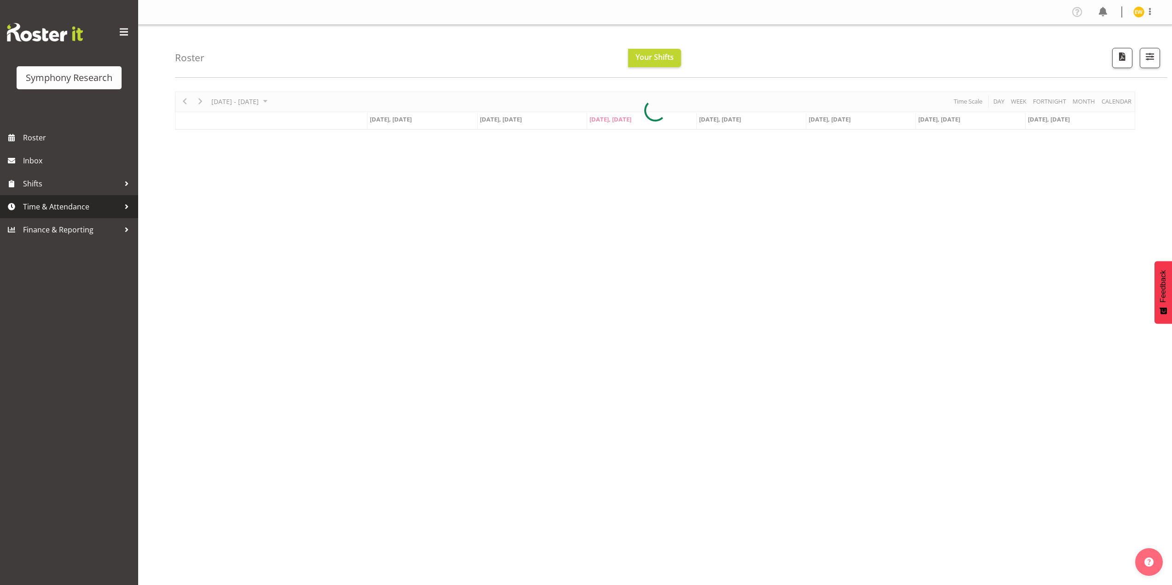
click at [37, 211] on span "Time & Attendance" at bounding box center [71, 207] width 97 height 14
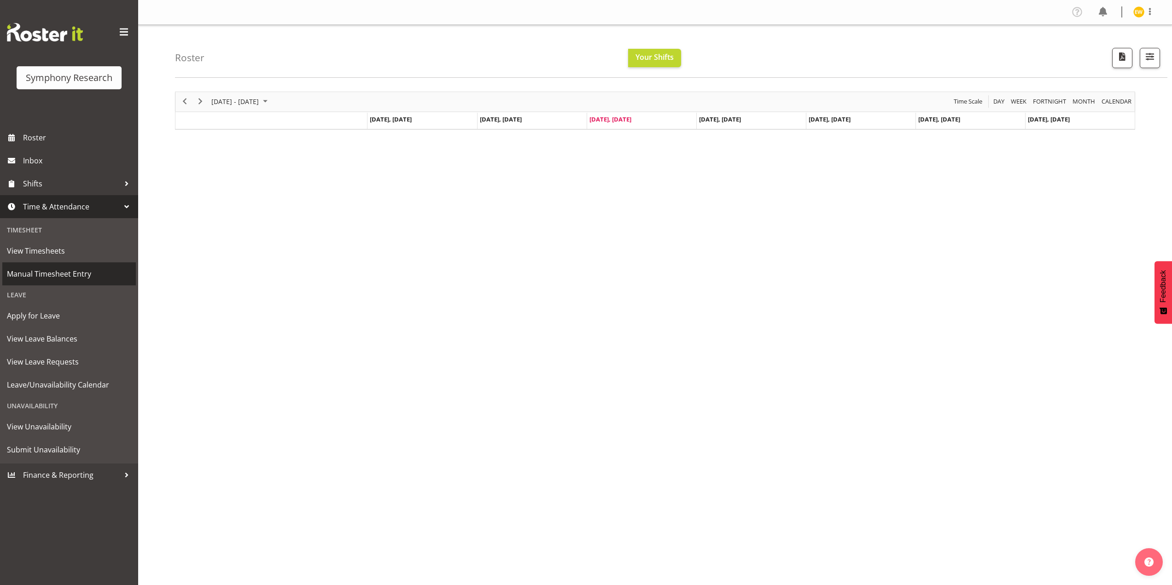
click at [46, 278] on span "Manual Timesheet Entry" at bounding box center [69, 274] width 124 height 14
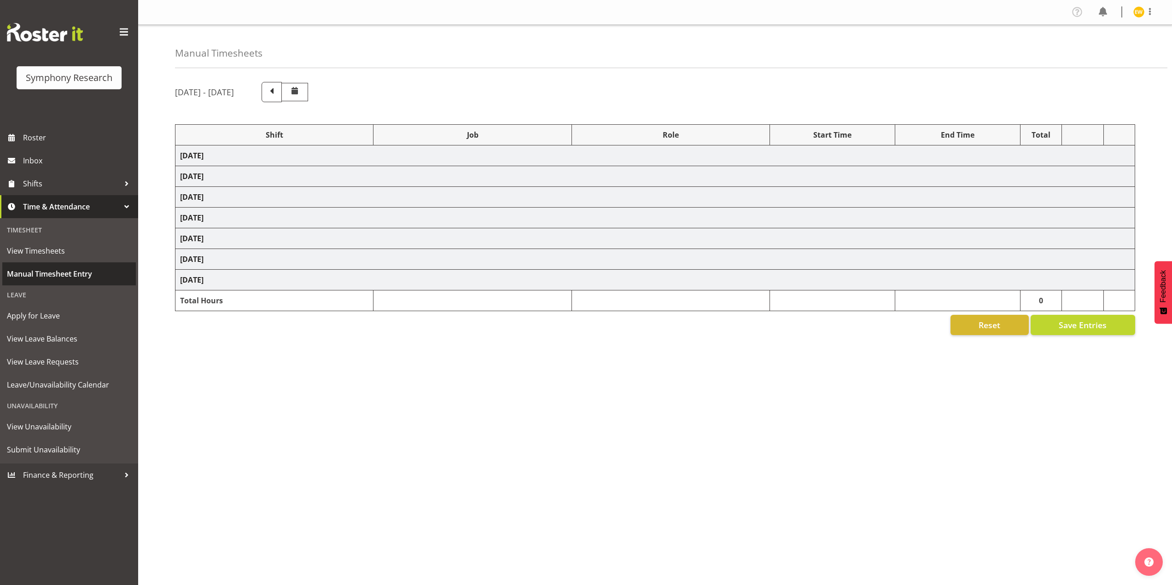
select select "41604"
select select "10527"
select select "47"
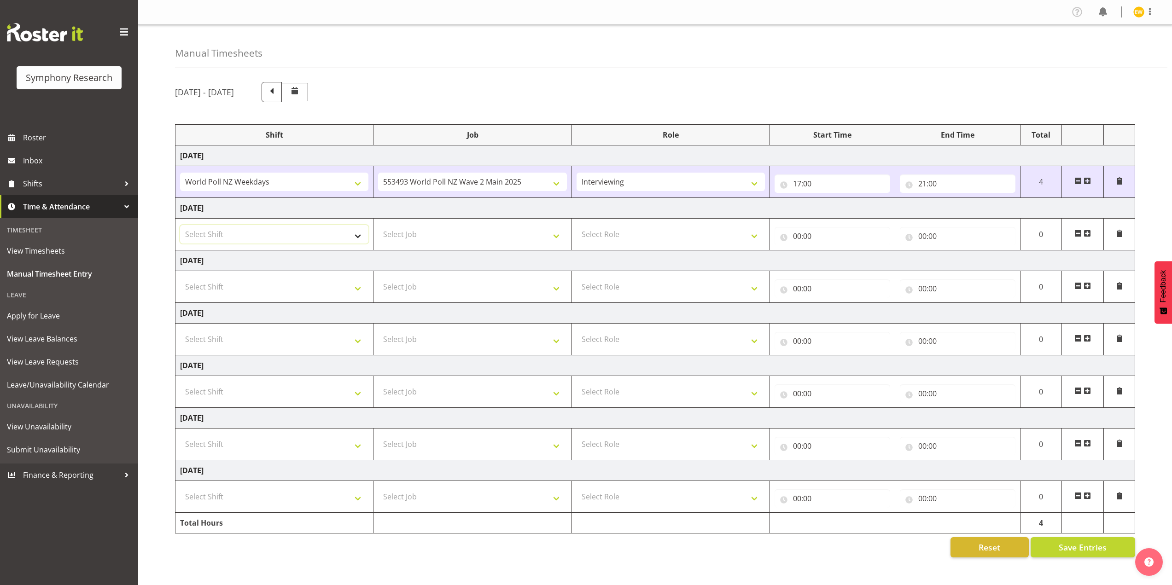
click at [311, 241] on select "Select Shift !!Weekend Residential (Roster IT Shift Label) *Business 9/10am ~ 4…" at bounding box center [274, 234] width 188 height 18
select select "41604"
click at [180, 225] on select "Select Shift !!Weekend Residential (Roster IT Shift Label) *Business 9/10am ~ 4…" at bounding box center [274, 234] width 188 height 18
click at [429, 237] on select "Select Job 550060 IF Admin 553492 World Poll Aus Wave 2 Main 2025 553493 World …" at bounding box center [472, 234] width 188 height 18
select select "10527"
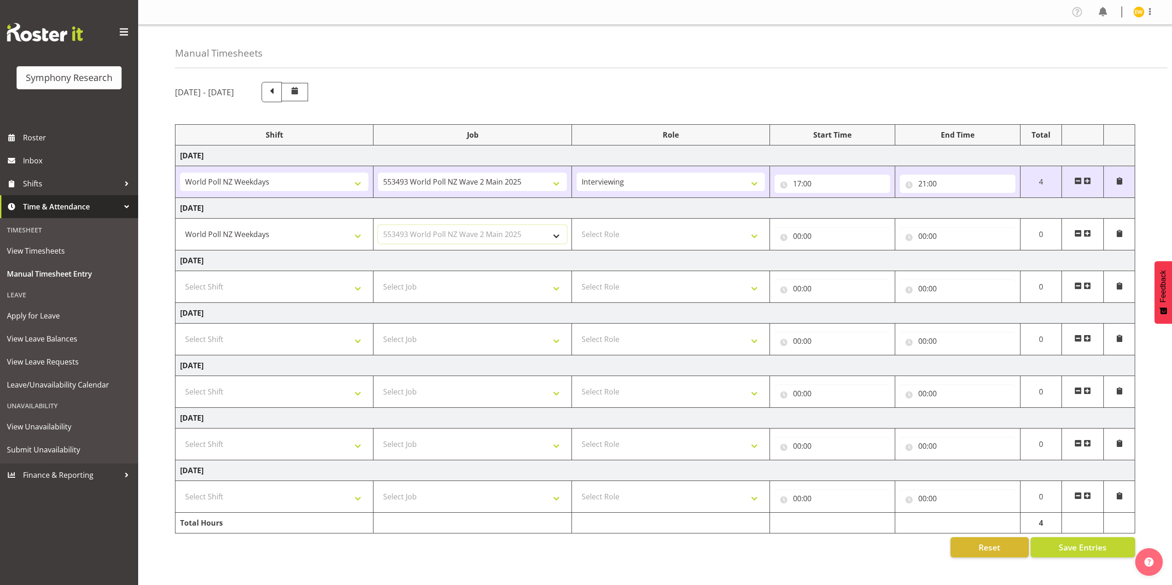
click at [378, 225] on select "Select Job 550060 IF Admin 553492 World Poll Aus Wave 2 Main 2025 553493 World …" at bounding box center [472, 234] width 188 height 18
click at [604, 239] on select "Select Role Briefing Interviewing" at bounding box center [671, 234] width 188 height 18
select select "47"
click at [577, 225] on select "Select Role Briefing Interviewing" at bounding box center [671, 234] width 188 height 18
click at [820, 238] on input "00:00" at bounding box center [833, 236] width 116 height 18
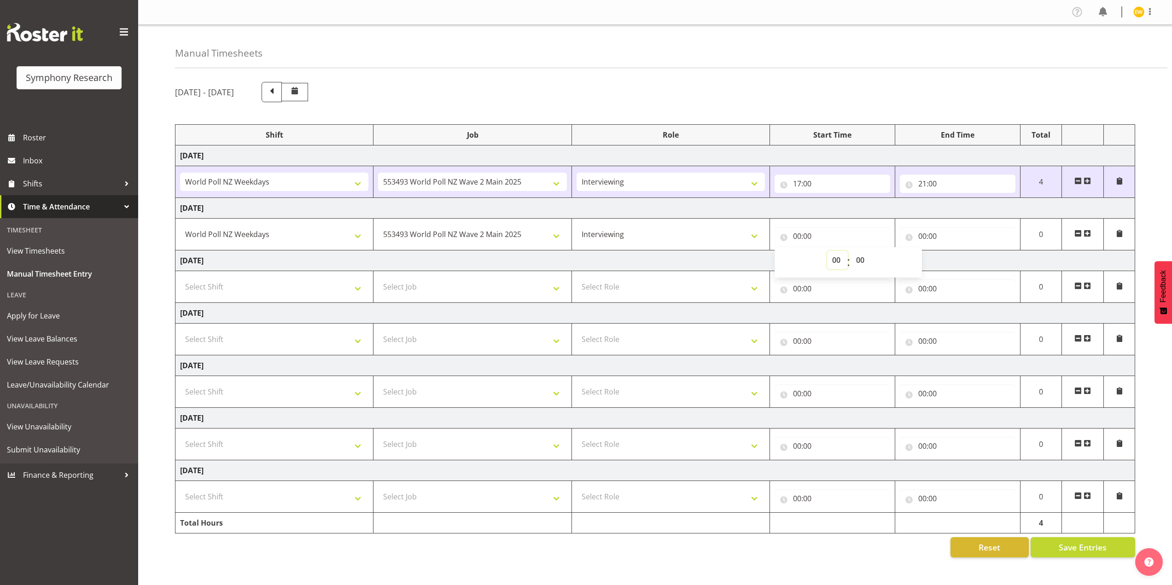
click at [834, 257] on select "00 01 02 03 04 05 06 07 08 09 10 11 12 13 14 15 16 17 18 19 20 21 22 23" at bounding box center [837, 260] width 21 height 18
select select "17"
type input "17:00"
click at [924, 239] on input "00:00" at bounding box center [958, 236] width 116 height 18
click at [967, 262] on select "00 01 02 03 04 05 06 07 08 09 10 11 12 13 14 15 16 17 18 19 20 21 22 23" at bounding box center [962, 260] width 21 height 18
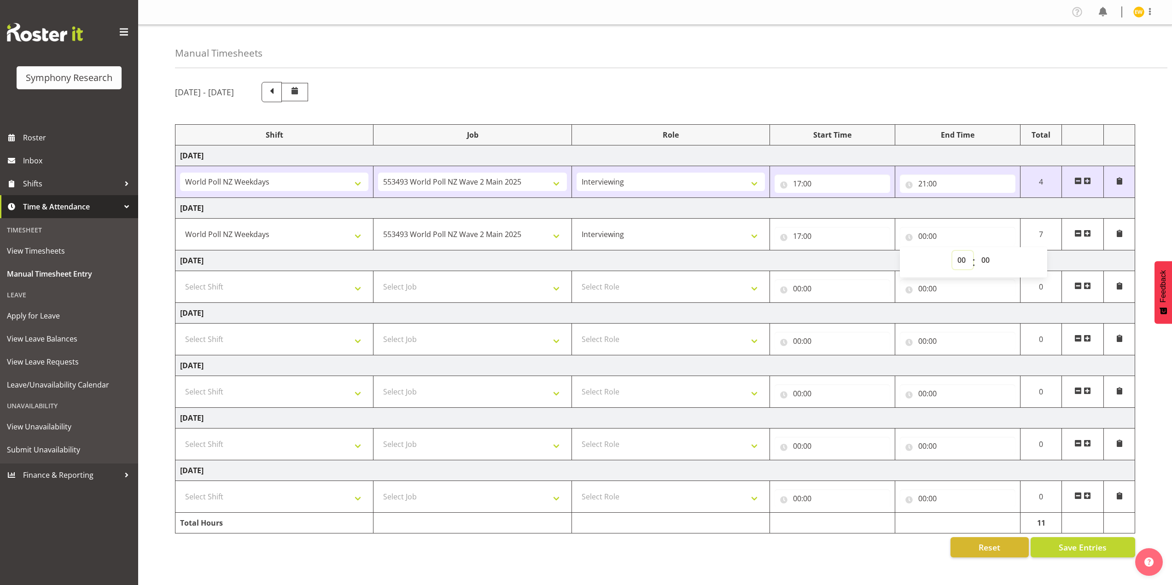
select select "21"
type input "21:00"
click at [855, 97] on div "September 15th - September 21st 2025" at bounding box center [655, 92] width 960 height 20
click at [1083, 551] on span "Save Entries" at bounding box center [1083, 548] width 48 height 12
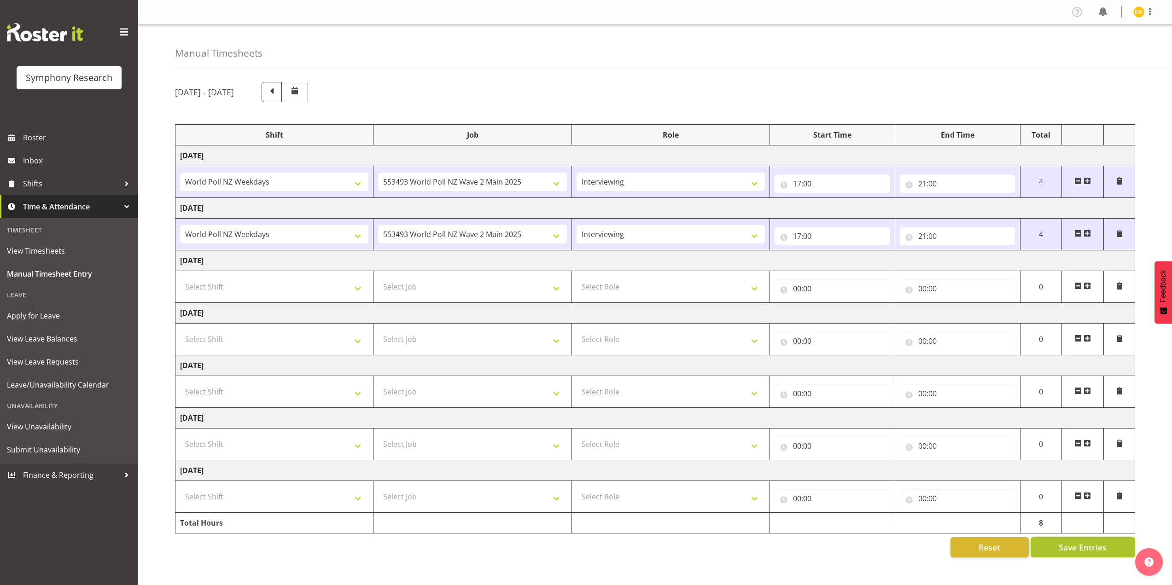
click at [1093, 547] on span "Save Entries" at bounding box center [1083, 548] width 48 height 12
click at [37, 426] on span "View Unavailability" at bounding box center [69, 427] width 124 height 14
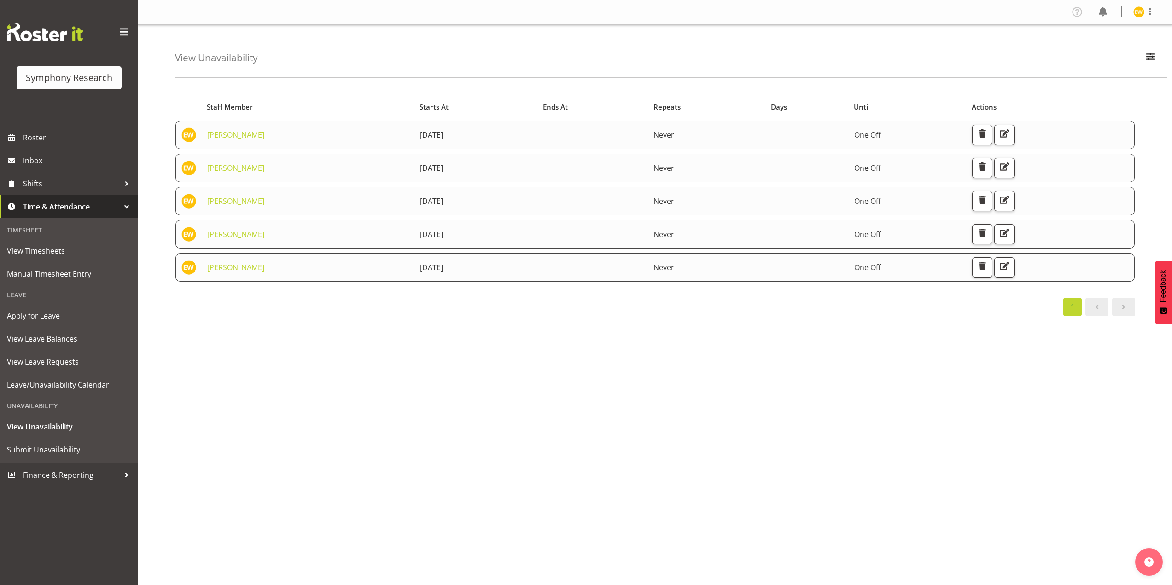
click at [411, 362] on div "Starts At Staff Member Starts At Ends At Repeats Days Until Actions Enrica Wals…" at bounding box center [673, 269] width 997 height 368
click at [43, 456] on span "Submit Unavailability" at bounding box center [69, 450] width 124 height 14
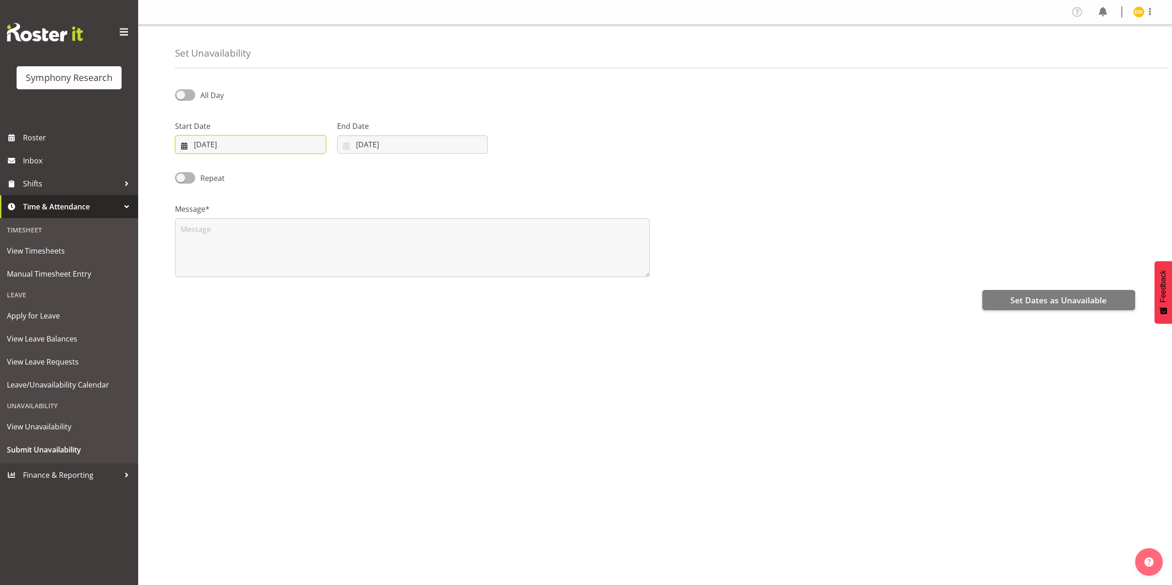
click at [206, 146] on input "17/09/2025" at bounding box center [250, 144] width 151 height 18
click at [251, 274] on span "24" at bounding box center [250, 271] width 7 height 9
type input "24/09/2025"
click at [368, 144] on input "17/09/2025" at bounding box center [412, 144] width 151 height 18
click at [412, 269] on span "24" at bounding box center [410, 271] width 7 height 9
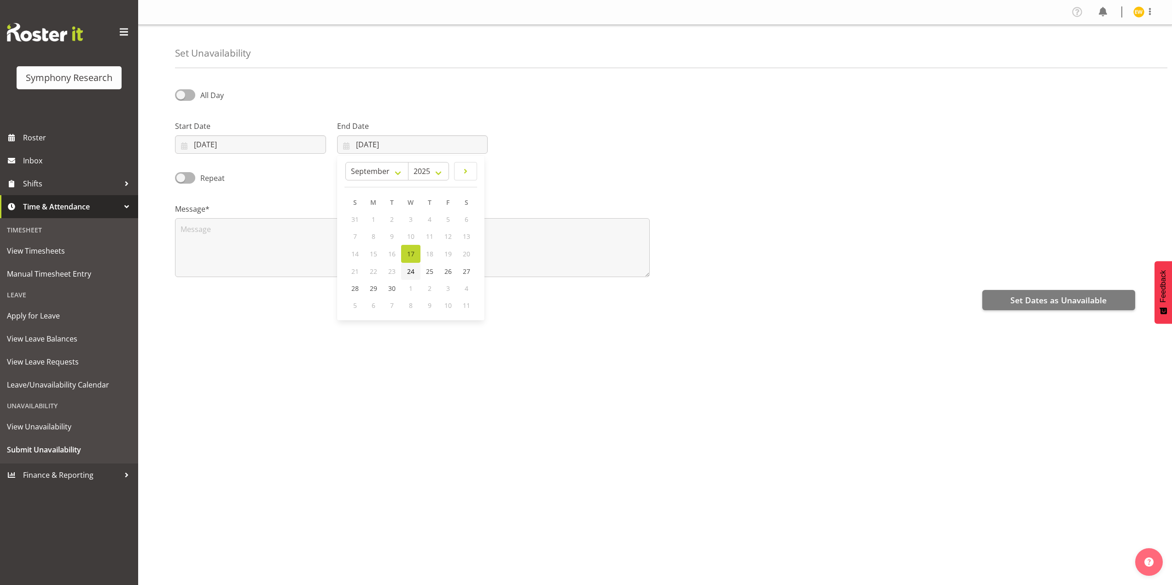
type input "24/09/2025"
click at [214, 258] on textarea at bounding box center [412, 247] width 475 height 59
type textarea "a"
click at [183, 179] on span at bounding box center [185, 178] width 20 height 12
click at [181, 179] on input "Repeat" at bounding box center [178, 178] width 6 height 6
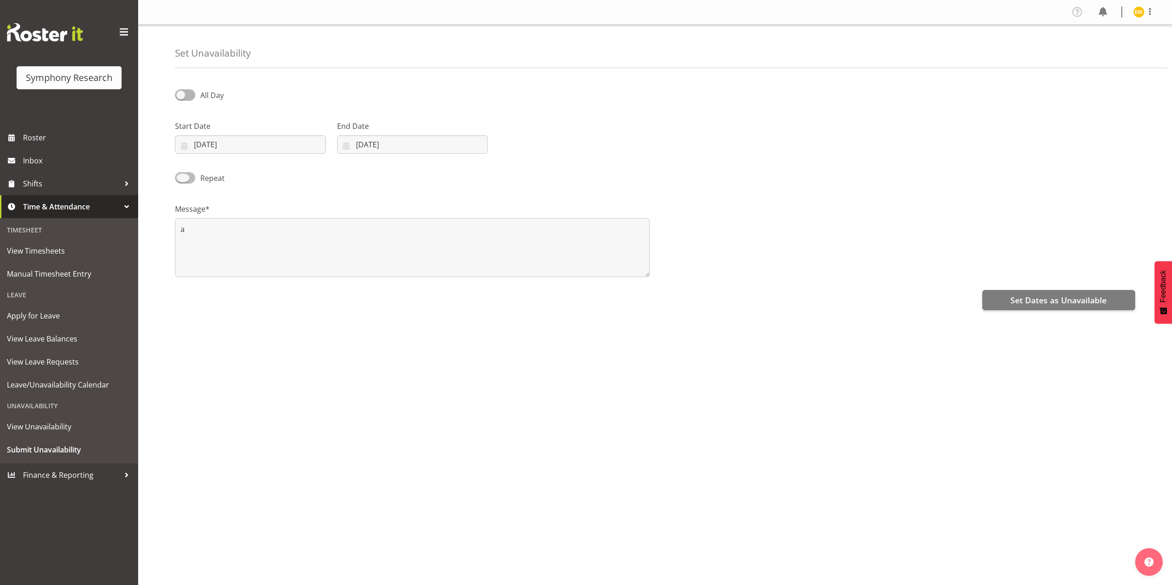
checkbox input "true"
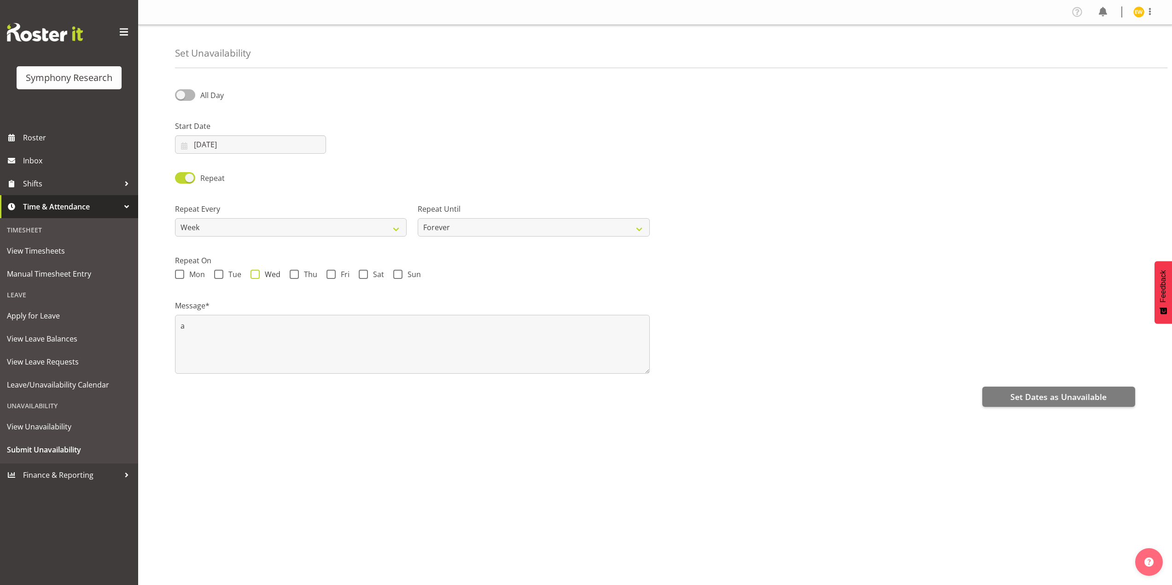
click at [258, 279] on span at bounding box center [255, 274] width 9 height 9
click at [257, 278] on input "Wed" at bounding box center [254, 275] width 6 height 6
checkbox input "true"
click at [292, 274] on span at bounding box center [294, 274] width 9 height 9
click at [292, 274] on input "Thu" at bounding box center [293, 275] width 6 height 6
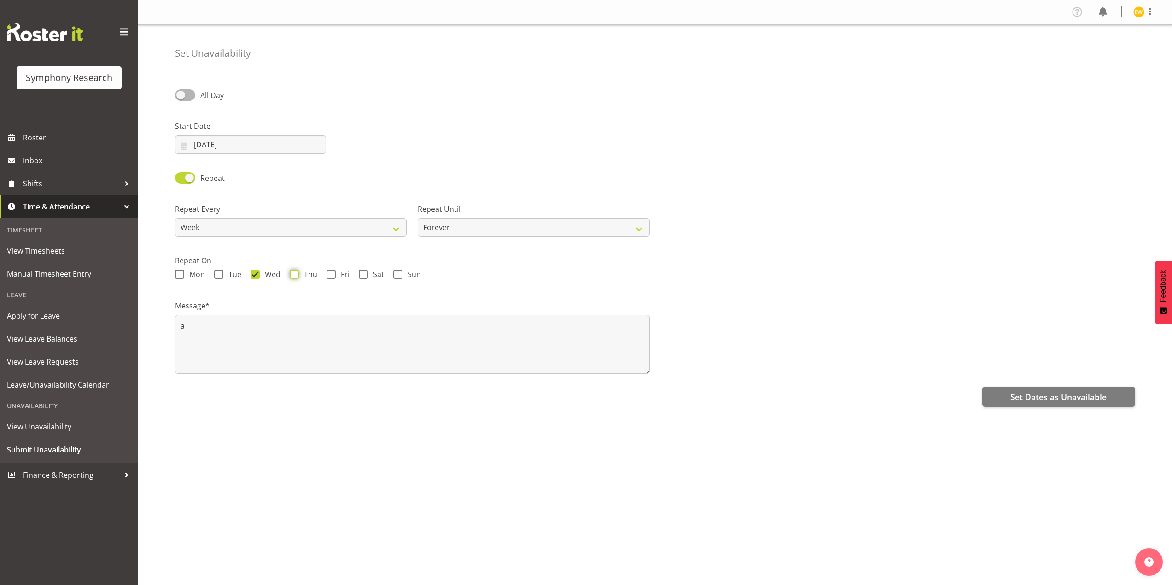
checkbox input "true"
drag, startPoint x: 331, startPoint y: 272, endPoint x: 374, endPoint y: 275, distance: 43.9
click at [332, 272] on span at bounding box center [331, 274] width 9 height 9
click at [332, 272] on input "Fri" at bounding box center [330, 275] width 6 height 6
checkbox input "true"
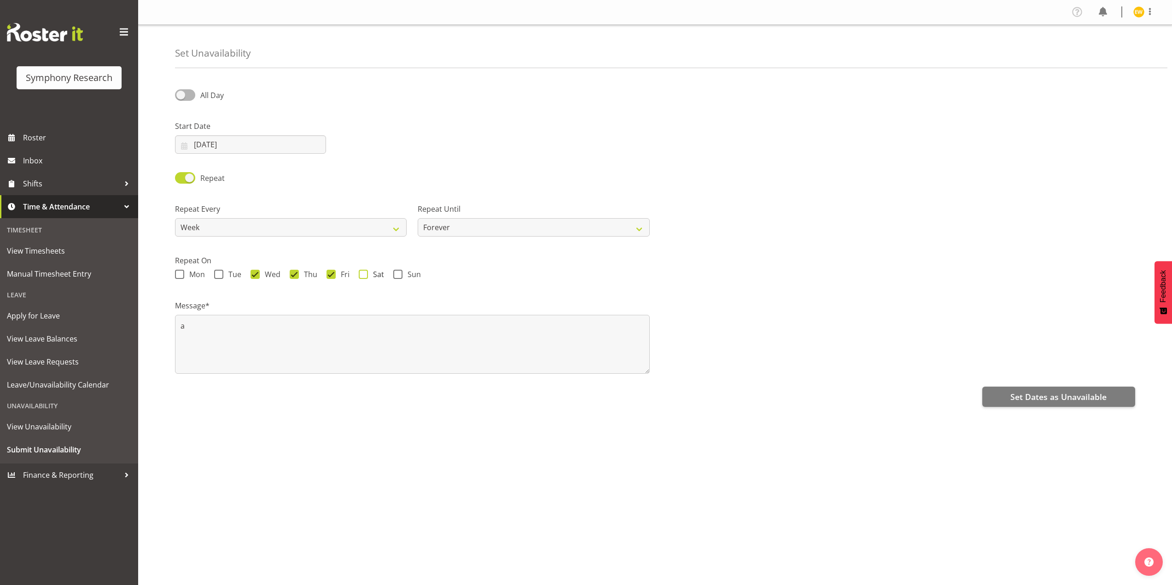
click at [362, 276] on span at bounding box center [363, 274] width 9 height 9
click at [362, 276] on input "Sat" at bounding box center [362, 275] width 6 height 6
checkbox input "true"
click at [398, 274] on span at bounding box center [397, 274] width 9 height 9
click at [398, 274] on input "Sun" at bounding box center [396, 275] width 6 height 6
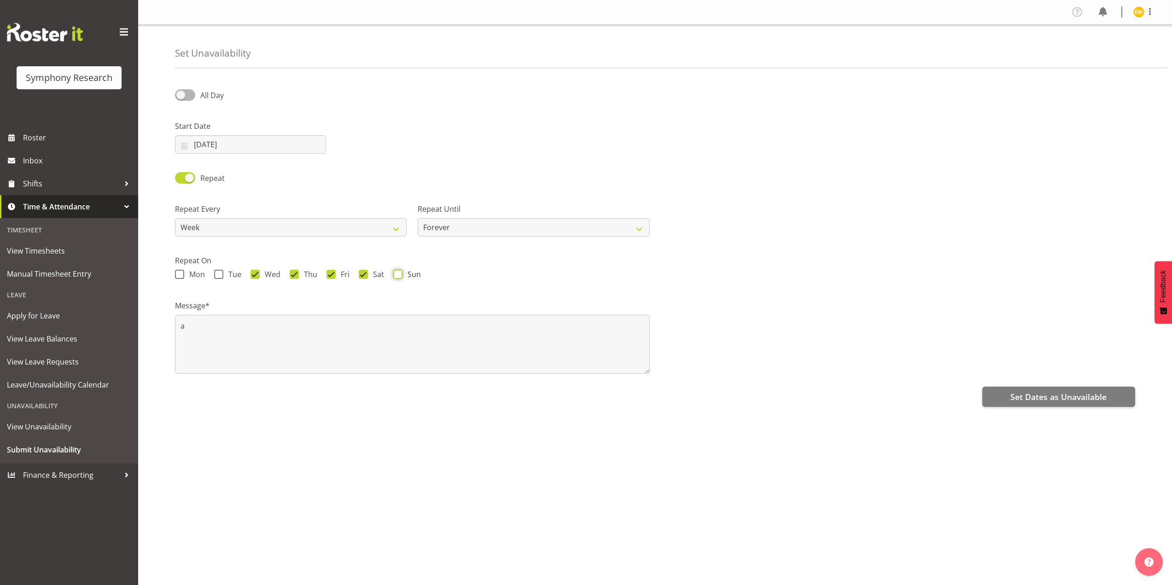
checkbox input "true"
click at [449, 232] on select "Forever On a date" at bounding box center [534, 227] width 232 height 18
select select "date"
click at [418, 218] on select "Forever On a date" at bounding box center [534, 227] width 232 height 18
select select "8"
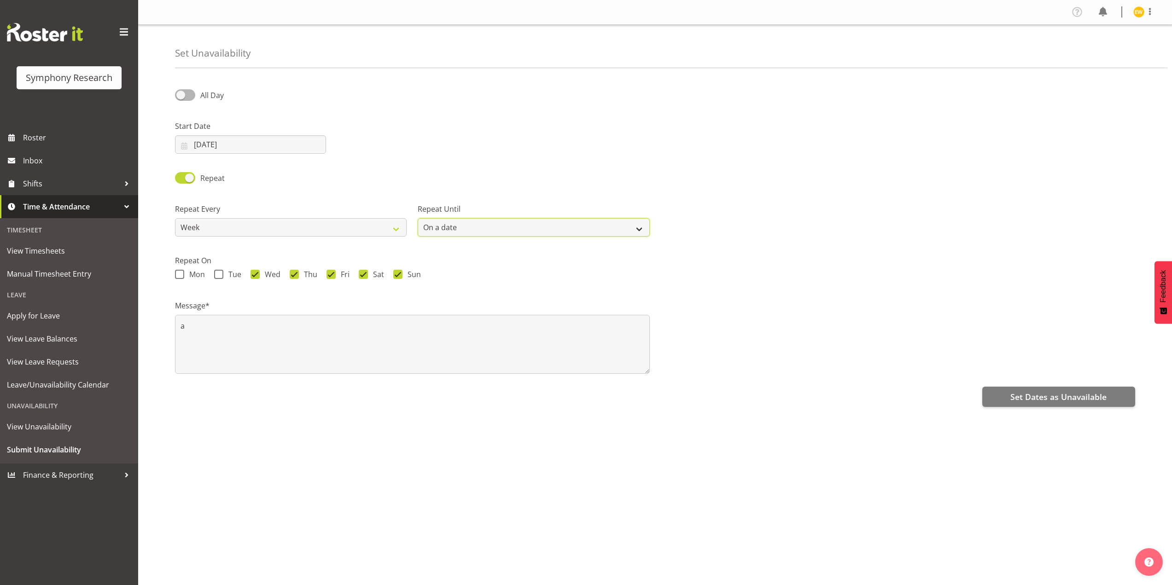
select select "2025"
click at [718, 230] on input "17/09/2025" at bounding box center [777, 227] width 232 height 18
click at [678, 370] on span "28" at bounding box center [678, 371] width 7 height 9
type input "28/09/2025"
click at [1050, 401] on span "Set Dates as Unavailable" at bounding box center [1058, 397] width 96 height 12
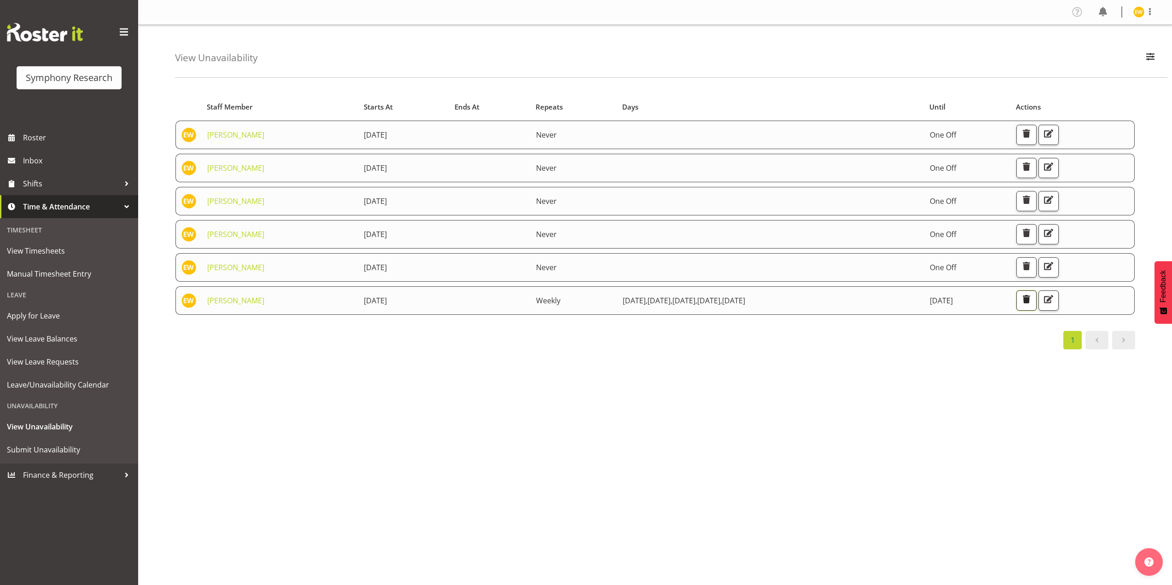
click at [1033, 302] on span "button" at bounding box center [1027, 299] width 12 height 12
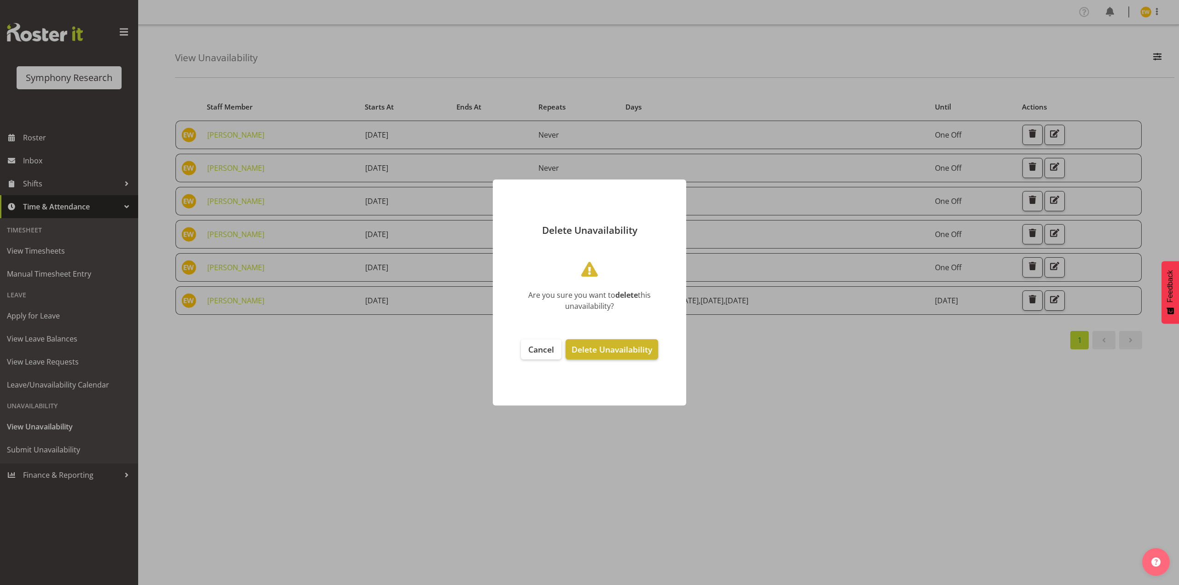
click at [598, 350] on span "Delete Unavailability" at bounding box center [612, 349] width 81 height 11
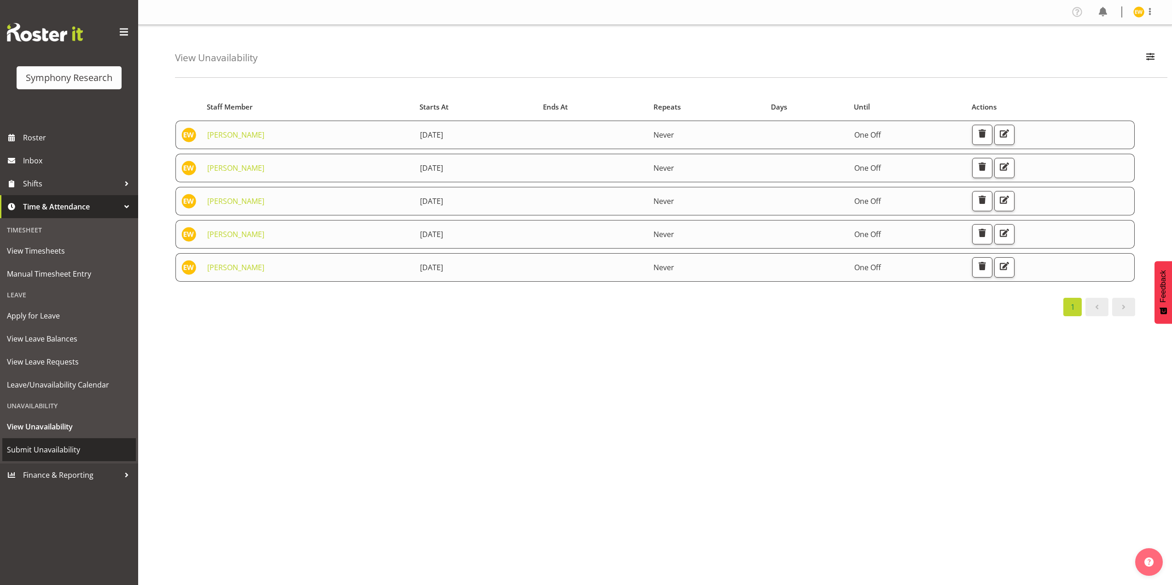
click at [33, 452] on span "Submit Unavailability" at bounding box center [69, 450] width 124 height 14
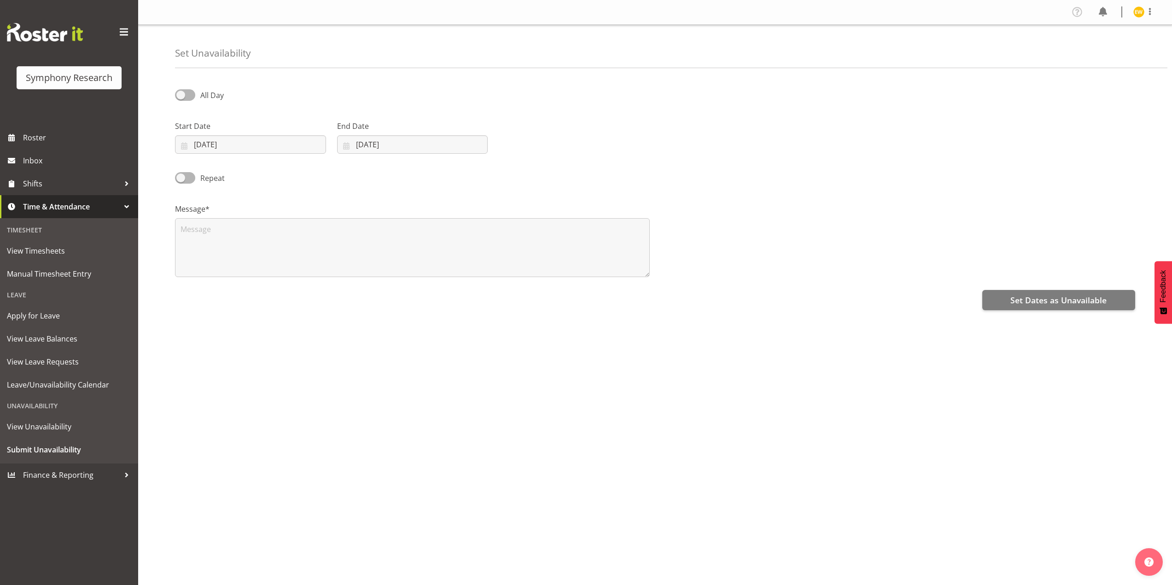
select select "8"
select select "2025"
click at [193, 142] on input "17/09/2025" at bounding box center [250, 144] width 151 height 18
click at [250, 274] on span "24" at bounding box center [250, 271] width 7 height 9
type input "24/09/2025"
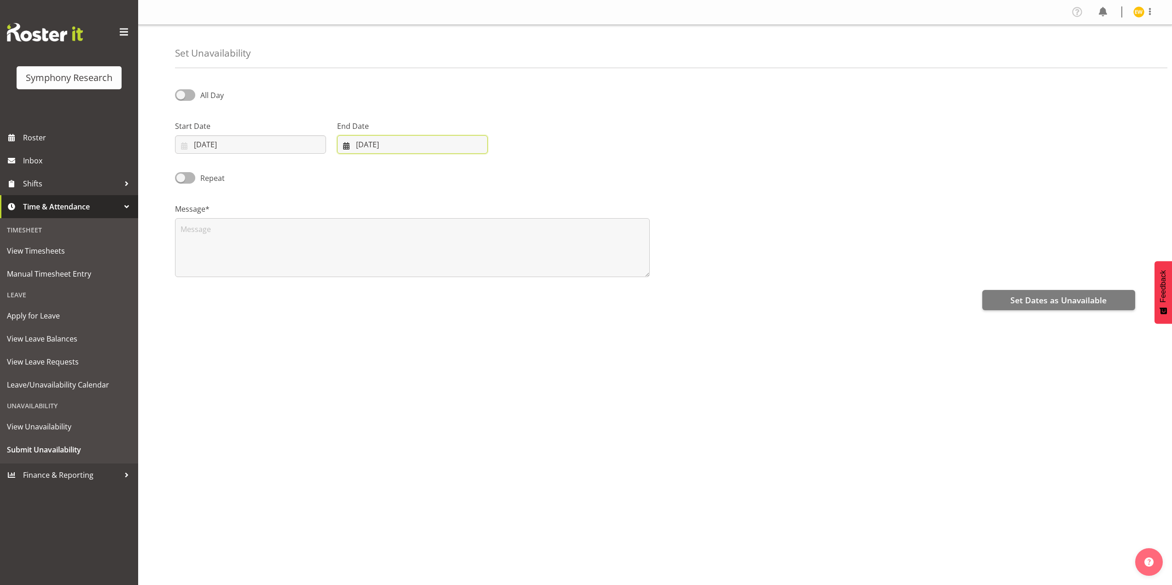
drag, startPoint x: 362, startPoint y: 140, endPoint x: 397, endPoint y: 167, distance: 45.0
click at [362, 140] on input "17/09/2025" at bounding box center [412, 144] width 151 height 18
click at [417, 274] on link "24" at bounding box center [410, 271] width 19 height 17
type input "24/09/2025"
click at [187, 229] on textarea at bounding box center [412, 247] width 475 height 59
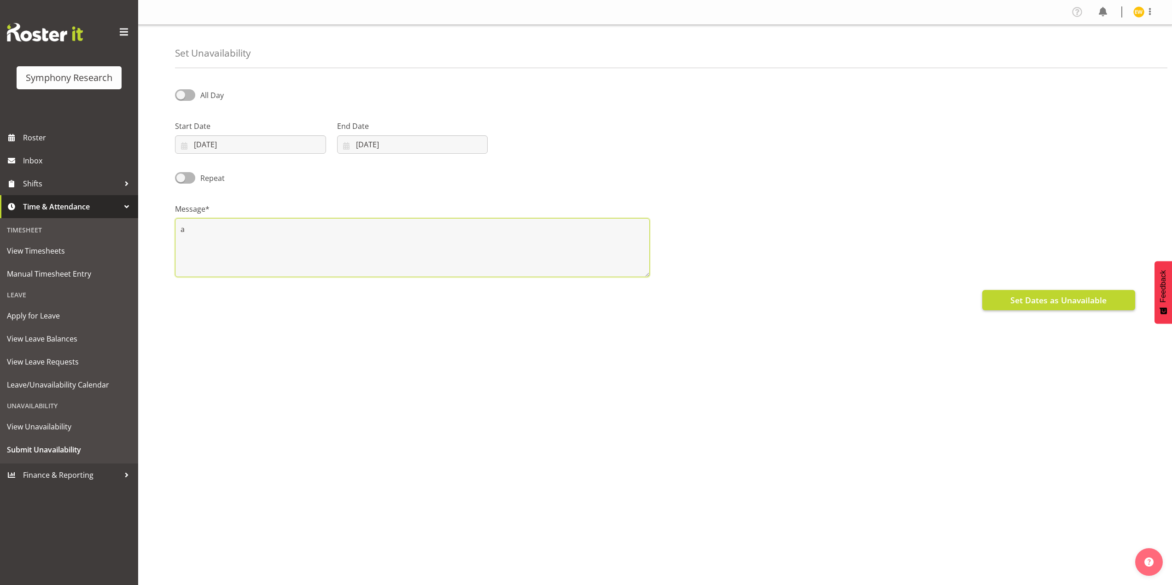
type textarea "a"
click at [1045, 303] on span "Set Dates as Unavailable" at bounding box center [1058, 300] width 96 height 12
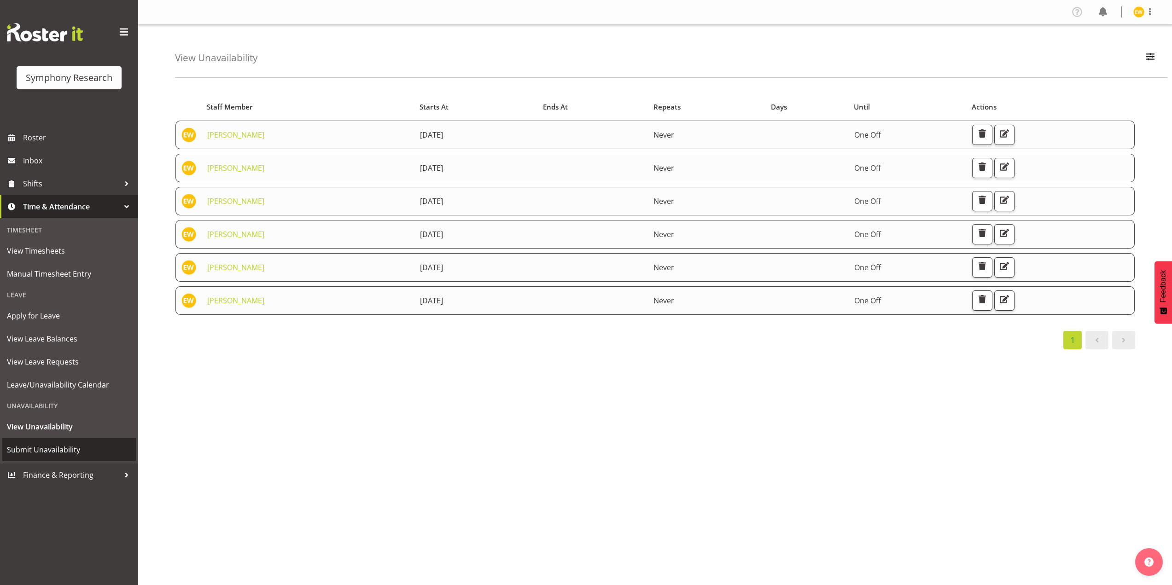
click at [33, 450] on span "Submit Unavailability" at bounding box center [69, 450] width 124 height 14
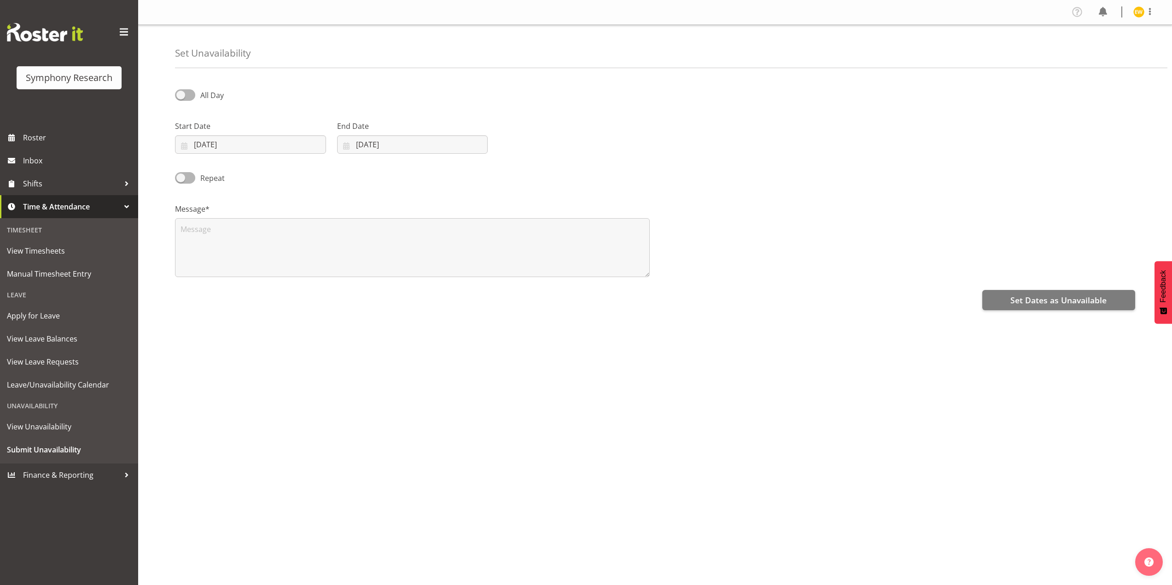
select select "8"
select select "2025"
click at [213, 143] on input "17/09/2025" at bounding box center [250, 144] width 151 height 18
click at [271, 268] on span "25" at bounding box center [269, 271] width 7 height 9
type input "25/09/2025"
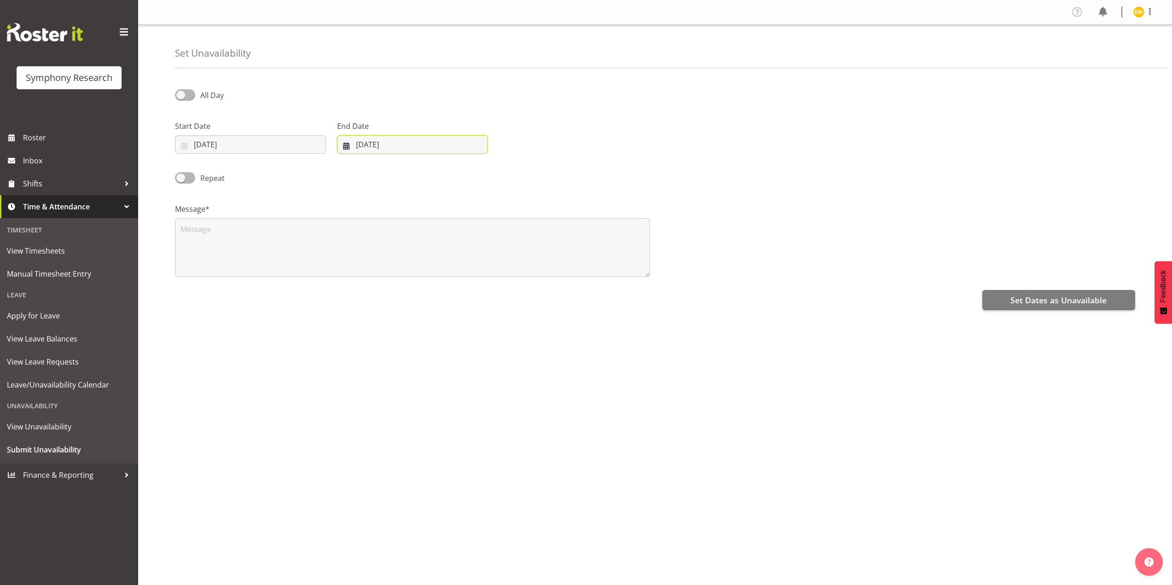
click at [378, 140] on input "[DATE]" at bounding box center [412, 144] width 151 height 18
click at [433, 270] on link "25" at bounding box center [429, 271] width 18 height 17
type input "25/09/2025"
click at [182, 234] on textarea at bounding box center [412, 247] width 475 height 59
type textarea "a"
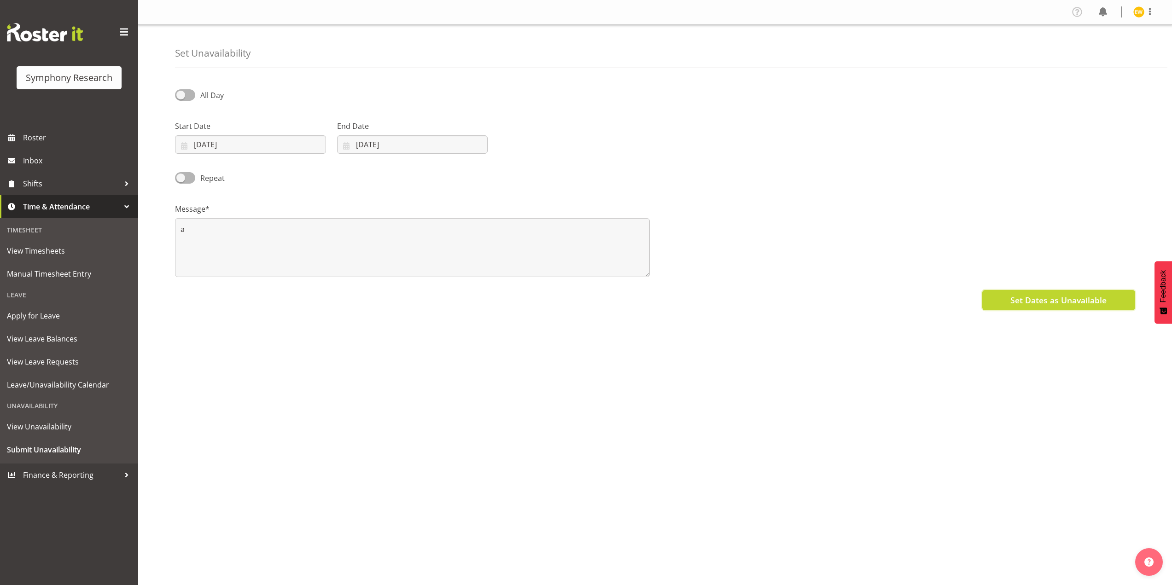
click at [1046, 301] on span "Set Dates as Unavailable" at bounding box center [1058, 300] width 96 height 12
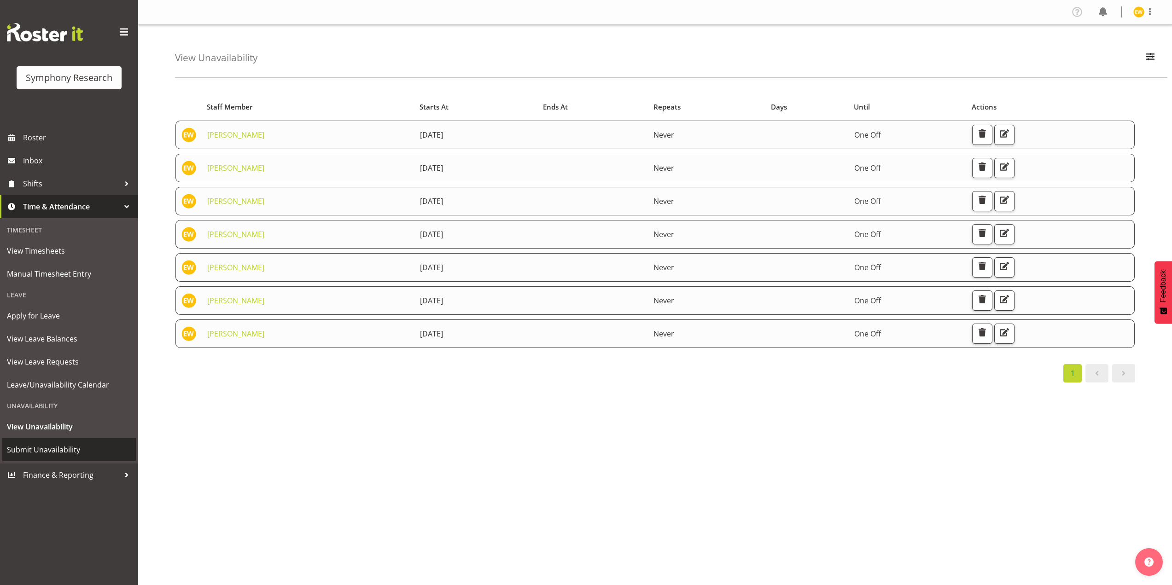
click at [45, 450] on span "Submit Unavailability" at bounding box center [69, 450] width 124 height 14
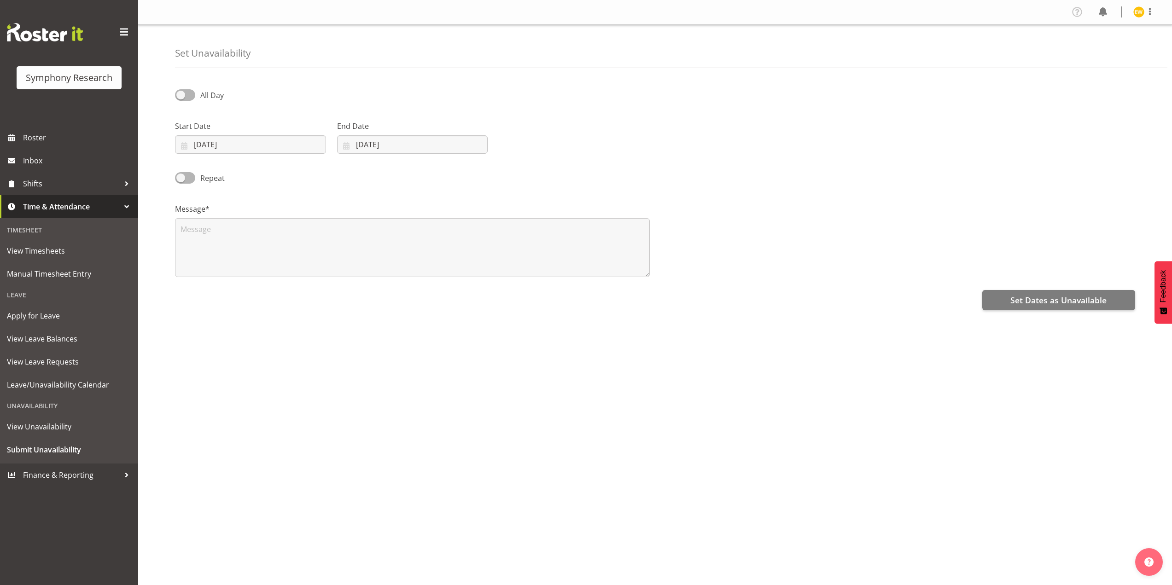
select select "8"
select select "2025"
click at [207, 146] on input "17/09/2025" at bounding box center [250, 144] width 151 height 18
click at [288, 273] on span "26" at bounding box center [287, 271] width 7 height 9
type input "26/09/2025"
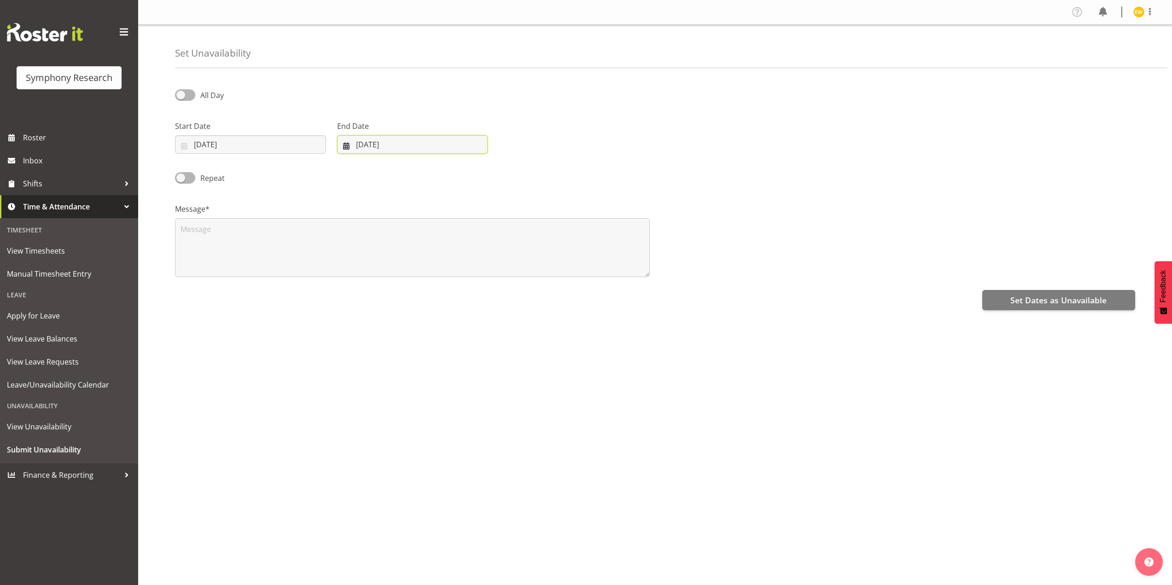
click at [374, 148] on input "17/09/2025" at bounding box center [412, 144] width 151 height 18
click at [448, 269] on span "26" at bounding box center [447, 271] width 7 height 9
type input "26/09/2025"
click at [229, 255] on textarea at bounding box center [412, 247] width 475 height 59
type textarea "a"
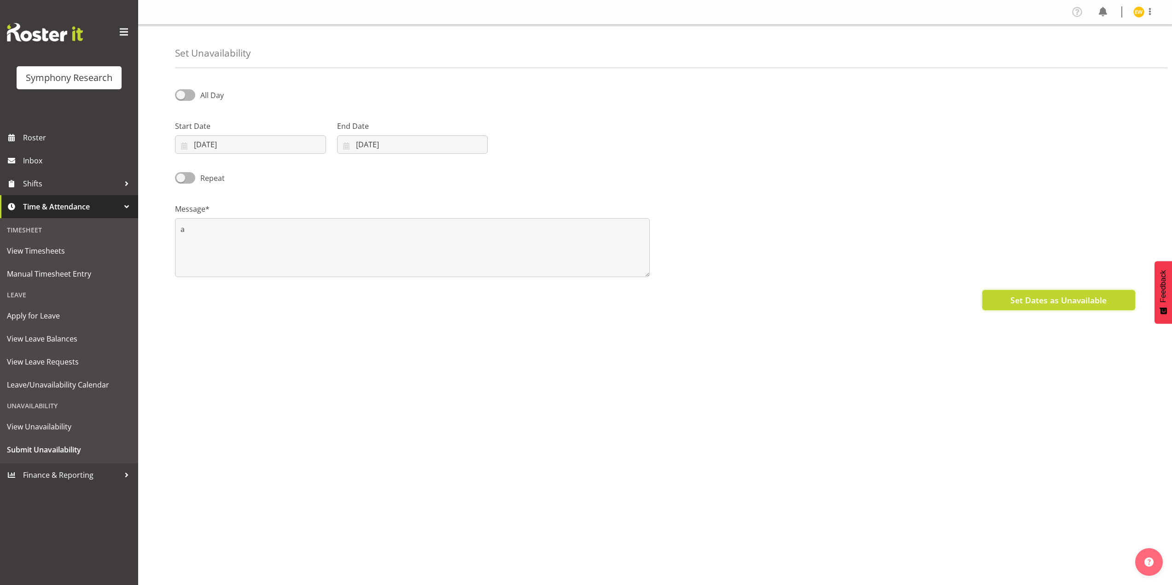
click at [1046, 300] on span "Set Dates as Unavailable" at bounding box center [1058, 300] width 96 height 12
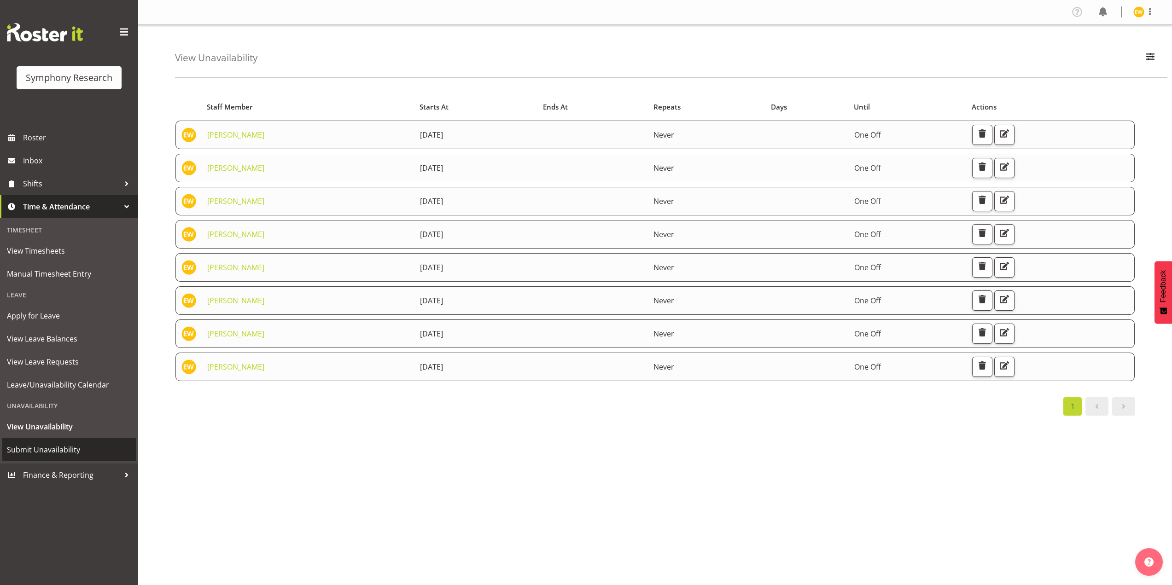
click at [29, 448] on span "Submit Unavailability" at bounding box center [69, 450] width 124 height 14
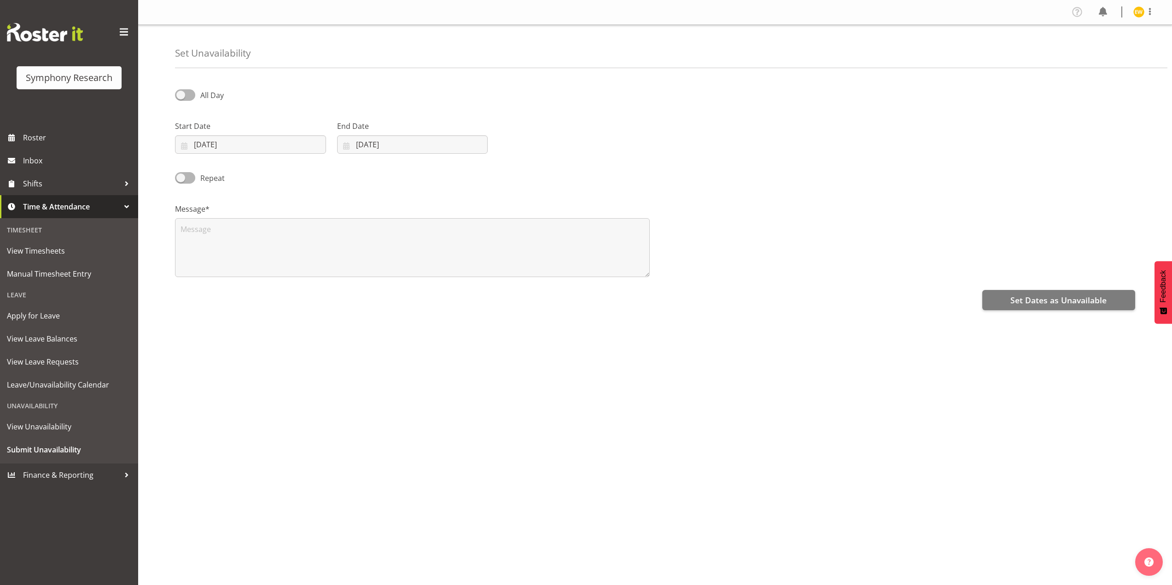
select select "8"
select select "2025"
click at [195, 142] on input "17/09/2025" at bounding box center [250, 144] width 151 height 18
click at [306, 272] on span "27" at bounding box center [306, 271] width 7 height 9
type input "27/09/2025"
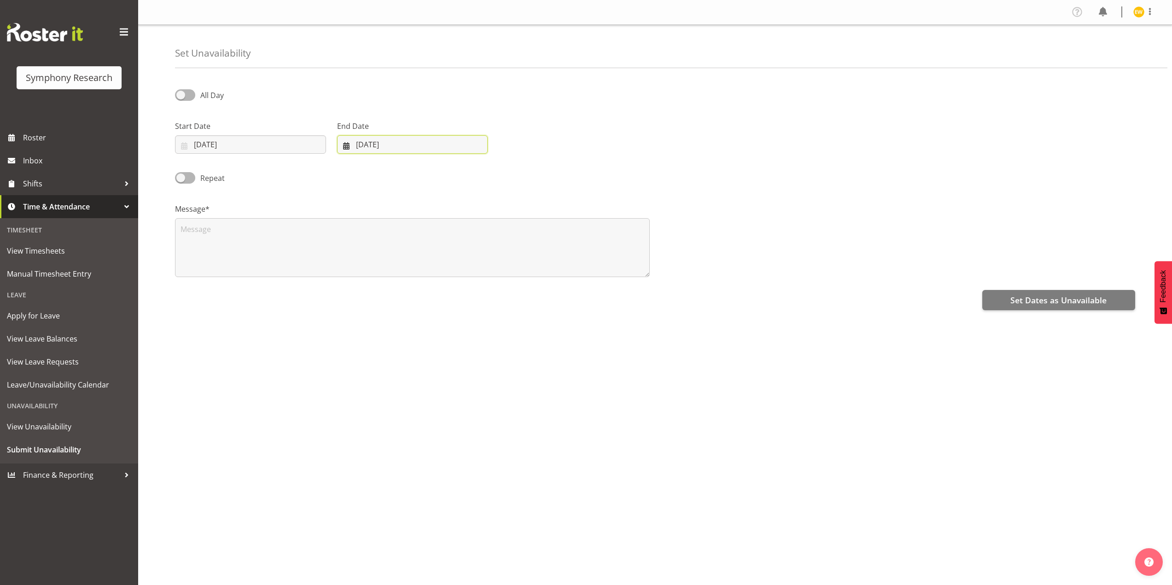
click at [384, 138] on input "17/09/2025" at bounding box center [412, 144] width 151 height 18
click at [467, 272] on span "27" at bounding box center [466, 271] width 7 height 9
type input "27/09/2025"
click at [207, 245] on textarea at bounding box center [412, 247] width 475 height 59
type textarea "a"
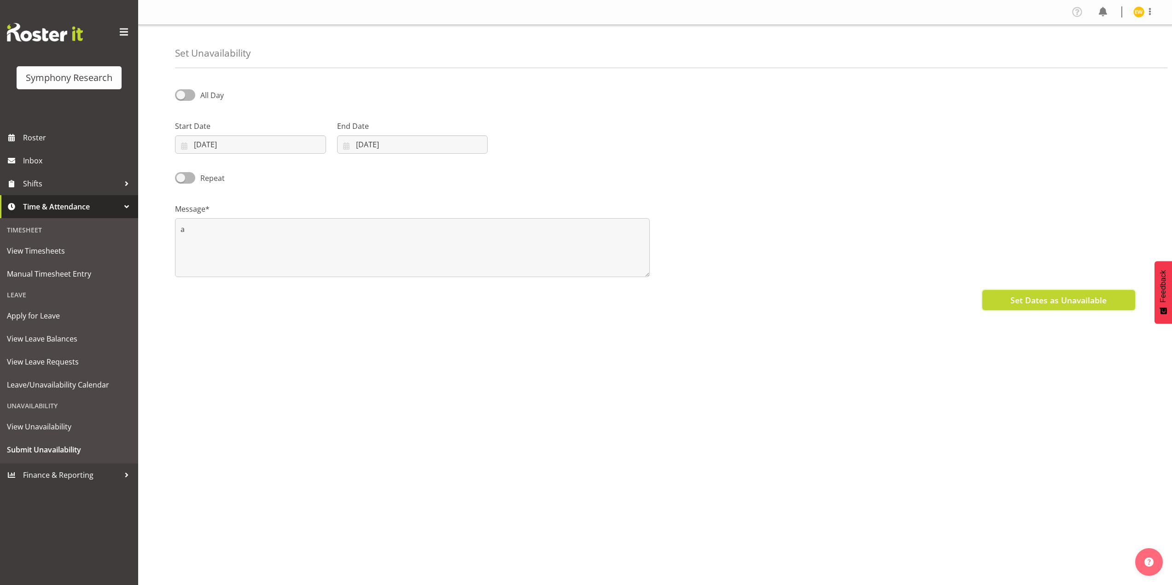
click span "Set Dates as Unavailable"
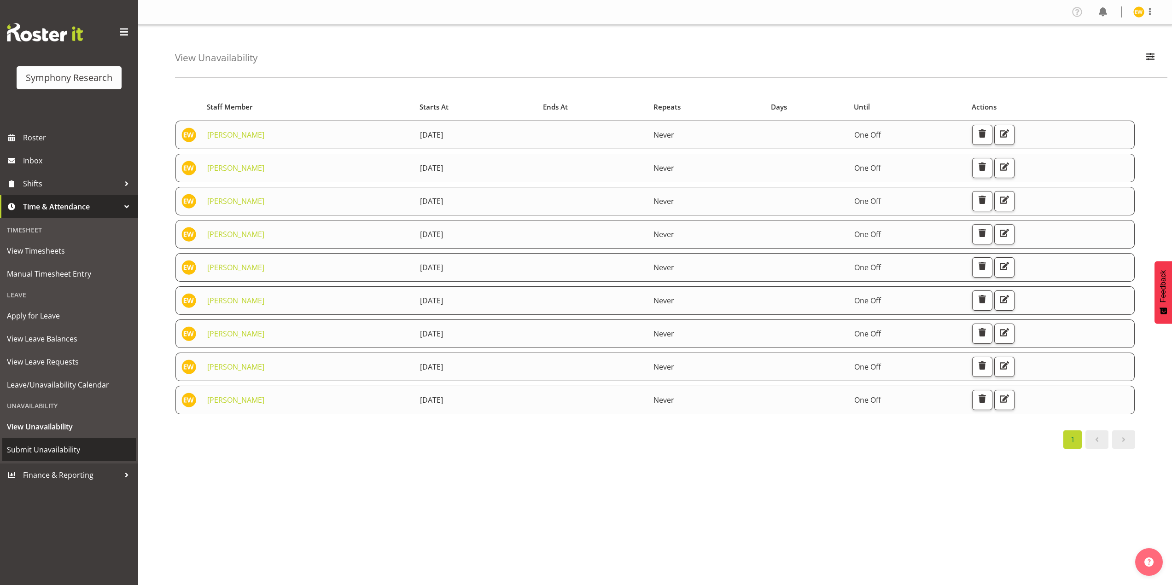
click at [32, 452] on span "Submit Unavailability" at bounding box center [69, 450] width 124 height 14
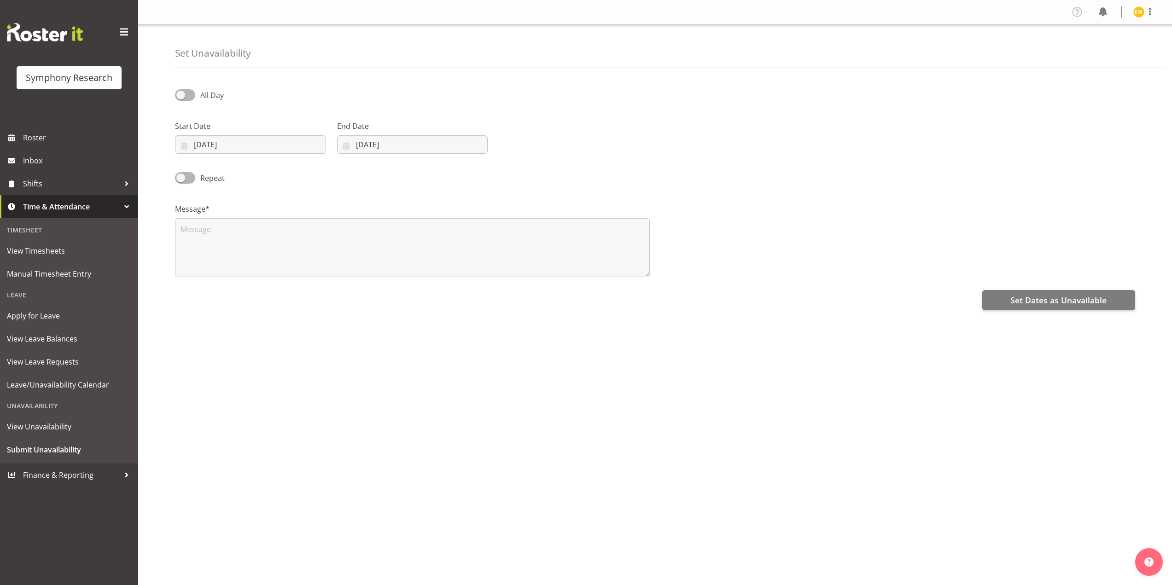
select select "8"
select select "2025"
click at [203, 139] on input "[DATE]" at bounding box center [250, 144] width 151 height 18
click at [193, 285] on span "28" at bounding box center [194, 288] width 7 height 9
type input "[DATE]"
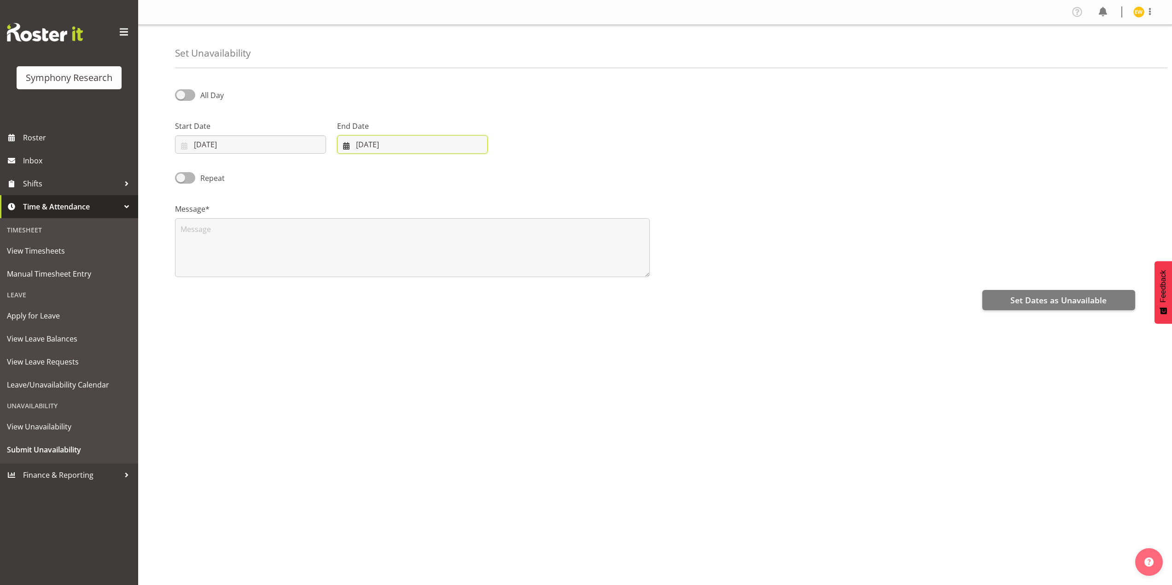
click at [370, 149] on input "17/09/2025" at bounding box center [412, 144] width 151 height 18
click at [355, 288] on span "28" at bounding box center [354, 288] width 7 height 9
type input "28/09/2025"
click at [269, 245] on textarea at bounding box center [412, 247] width 475 height 59
type textarea "a"
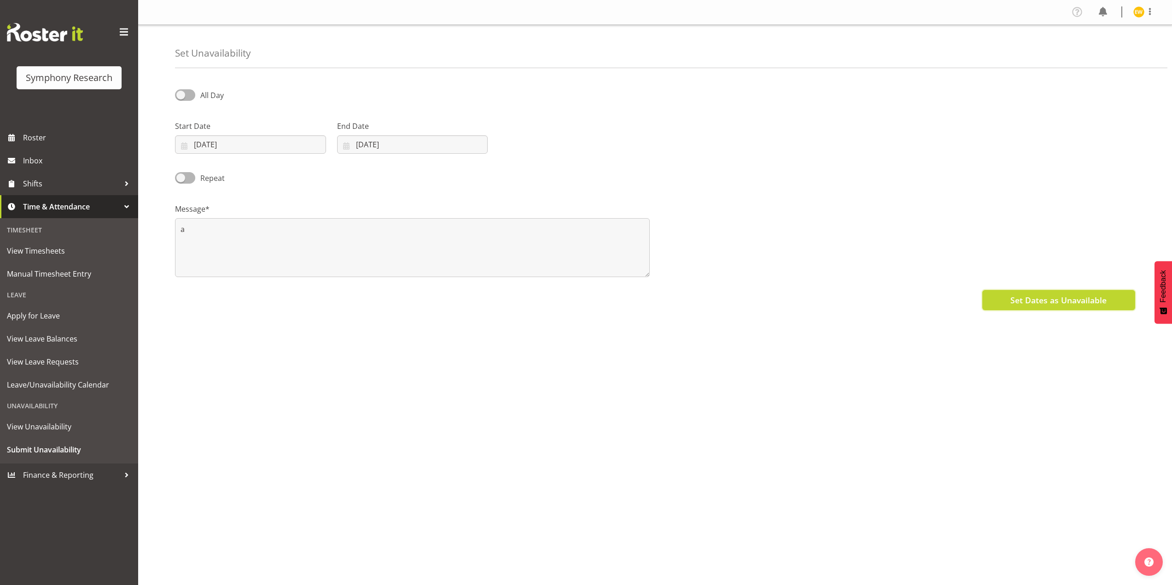
click at [1072, 298] on span "Set Dates as Unavailable" at bounding box center [1058, 300] width 96 height 12
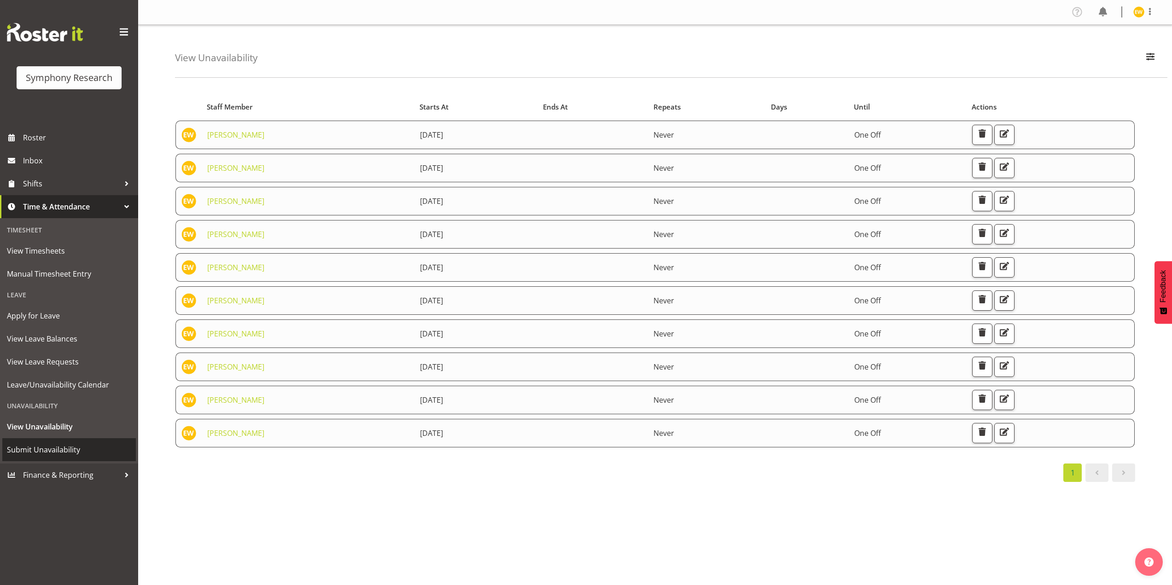
click at [46, 445] on span "Submit Unavailability" at bounding box center [69, 450] width 124 height 14
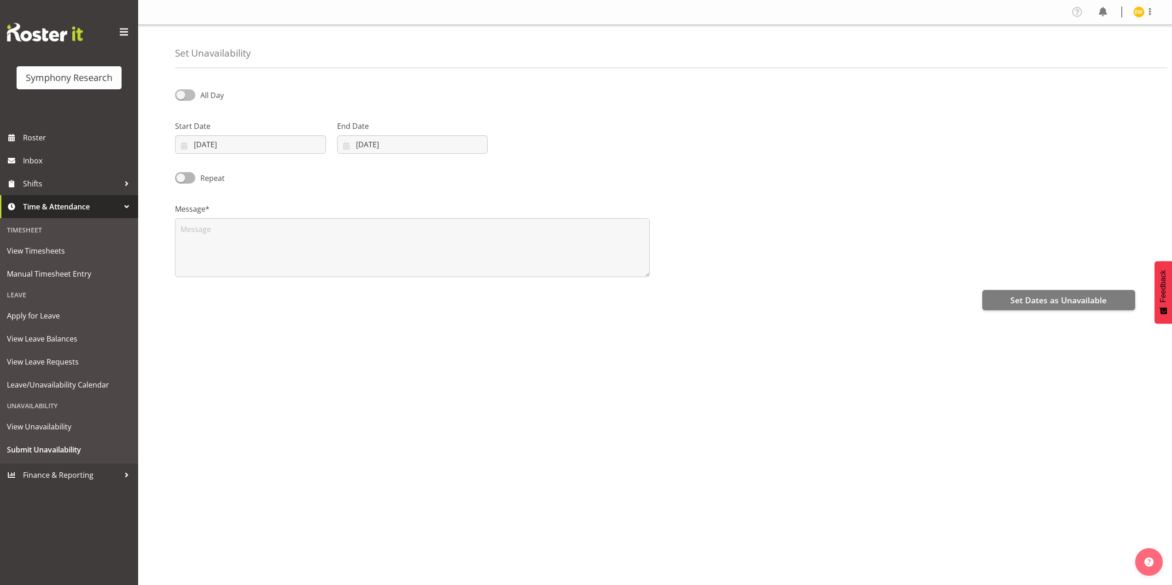
click at [183, 91] on span at bounding box center [185, 95] width 20 height 12
click at [181, 92] on input "All Day" at bounding box center [178, 95] width 6 height 6
checkbox input "true"
click at [247, 143] on input "17/09/2025" at bounding box center [250, 144] width 151 height 18
click at [211, 273] on span "22" at bounding box center [213, 271] width 7 height 9
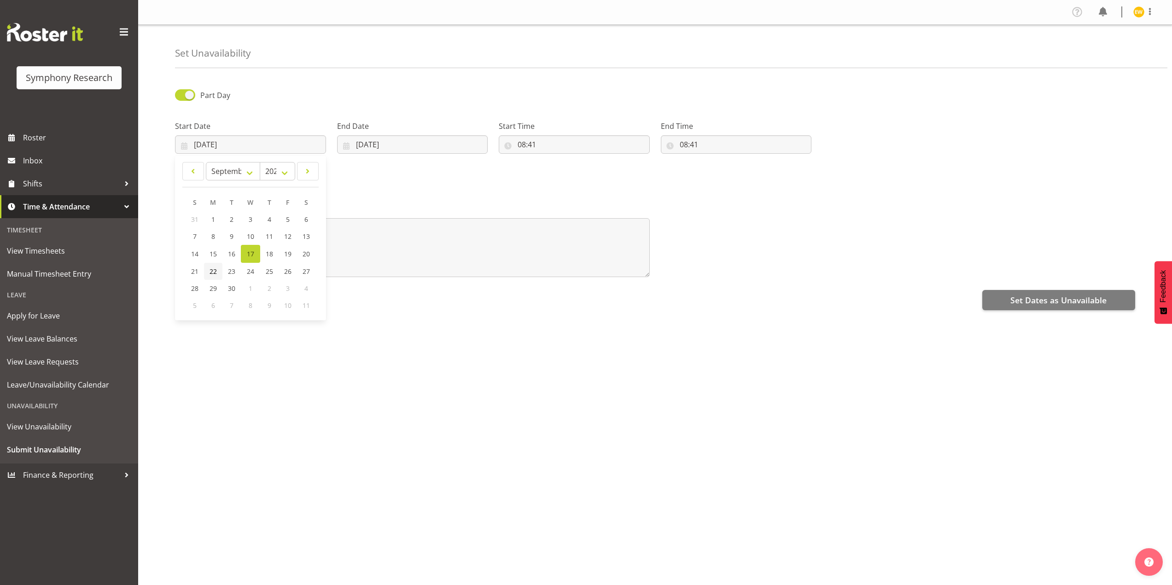
type input "22/09/2025"
click at [375, 141] on input "[DATE]" at bounding box center [412, 144] width 151 height 18
click at [375, 271] on span "22" at bounding box center [373, 271] width 7 height 9
type input "22/09/2025"
click at [532, 146] on input "08:41" at bounding box center [574, 144] width 151 height 18
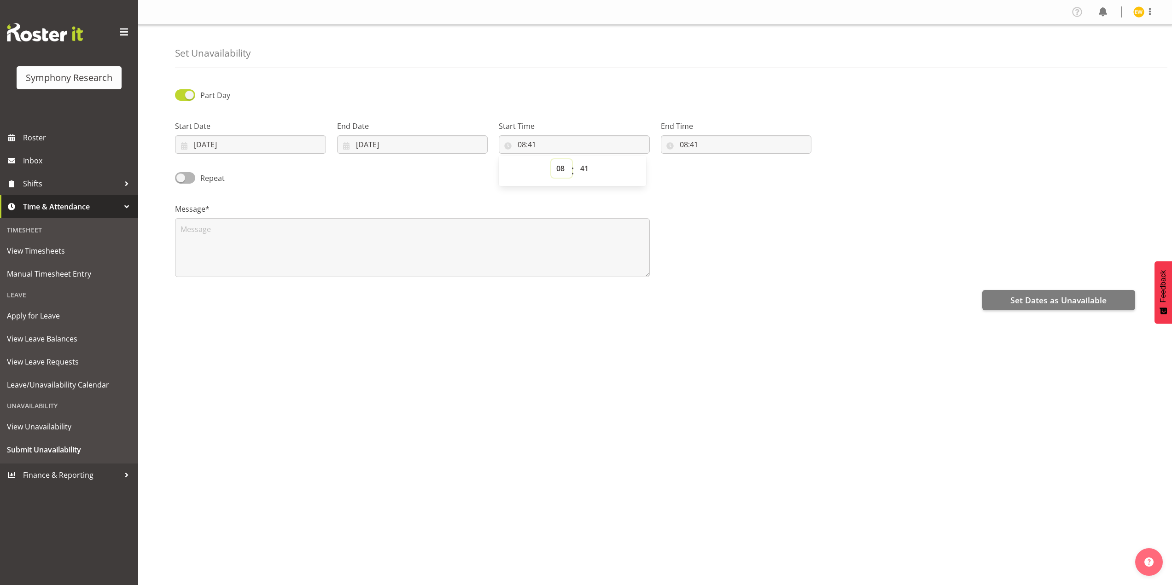
click at [562, 172] on select "00 01 02 03 04 05 06 07 08 09 10 11 12 13 14 15 16 17 18 19 20 21 22 23" at bounding box center [561, 168] width 21 height 18
select select "9"
click at [551, 159] on select "00 01 02 03 04 05 06 07 08 09 10 11 12 13 14 15 16 17 18 19 20 21 22 23" at bounding box center [561, 168] width 21 height 18
type input "09:41"
click at [582, 171] on select "00 01 02 03 04 05 06 07 08 09 10 11 12 13 14 15 16 17 18 19 20 21 22 23 24 25 2…" at bounding box center [585, 168] width 21 height 18
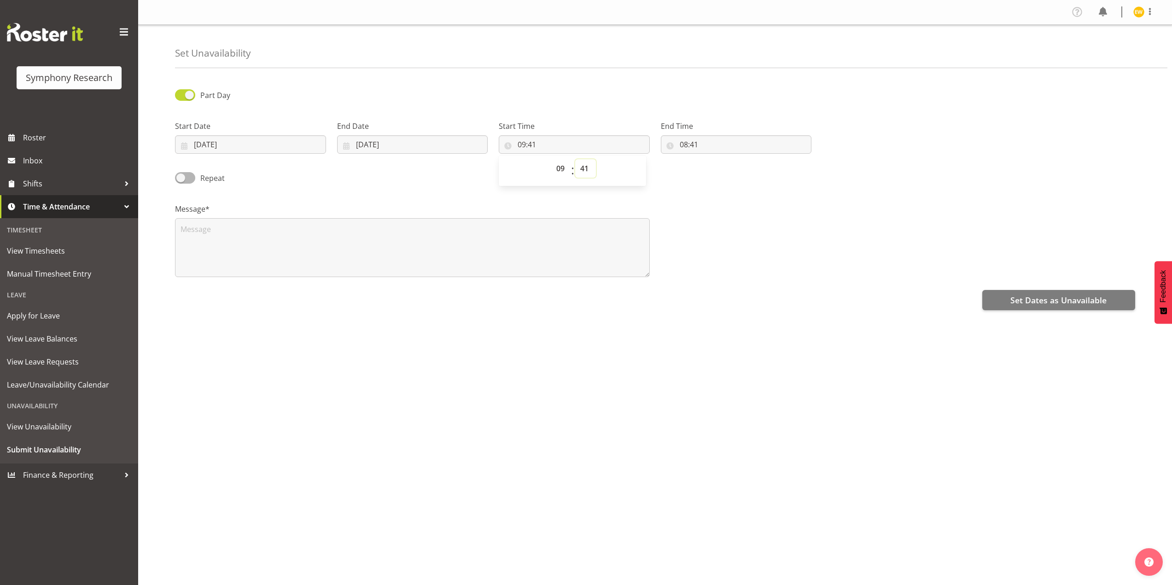
select select "0"
click at [575, 159] on select "00 01 02 03 04 05 06 07 08 09 10 11 12 13 14 15 16 17 18 19 20 21 22 23 24 25 2…" at bounding box center [585, 168] width 21 height 18
type input "09:00"
click at [688, 143] on input "08:41" at bounding box center [736, 144] width 151 height 18
click at [720, 168] on select "00 01 02 03 04 05 06 07 08 09 10 11 12 13 14 15 16 17 18 19 20 21 22 23" at bounding box center [723, 168] width 21 height 18
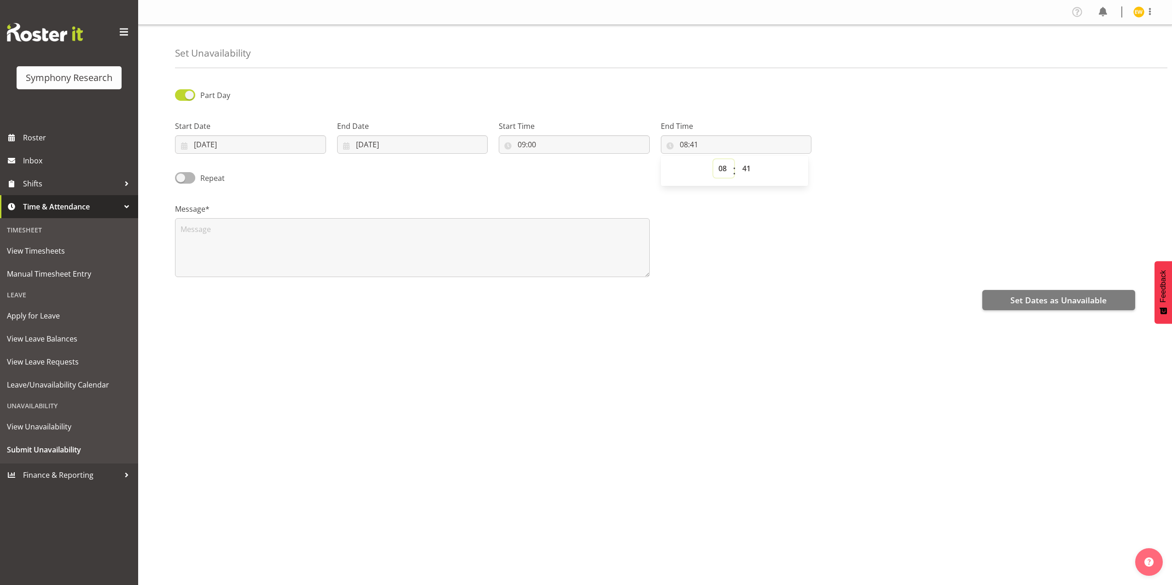
select select "16"
type input "16:41"
click at [745, 166] on select "00 01 02 03 04 05 06 07 08 09 10 11 12 13 14 15 16 17 18 19 20 21 22 23 24 25 2…" at bounding box center [747, 168] width 21 height 18
select select "0"
type input "16:00"
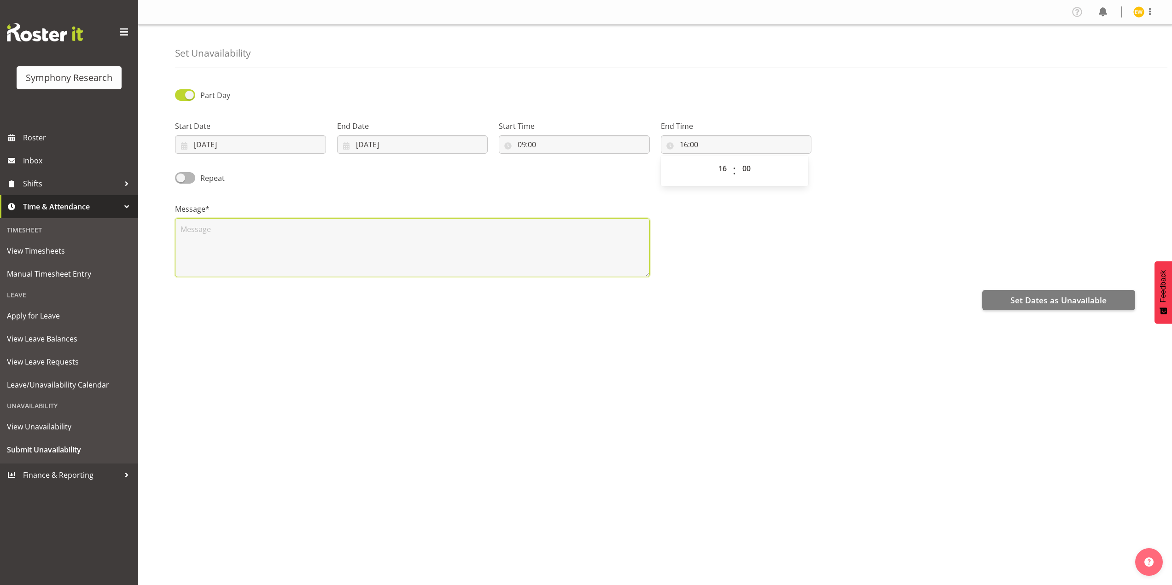
click at [245, 237] on textarea at bounding box center [412, 247] width 475 height 59
type textarea "a"
click at [1038, 296] on span "Set Dates as Unavailable" at bounding box center [1058, 300] width 96 height 12
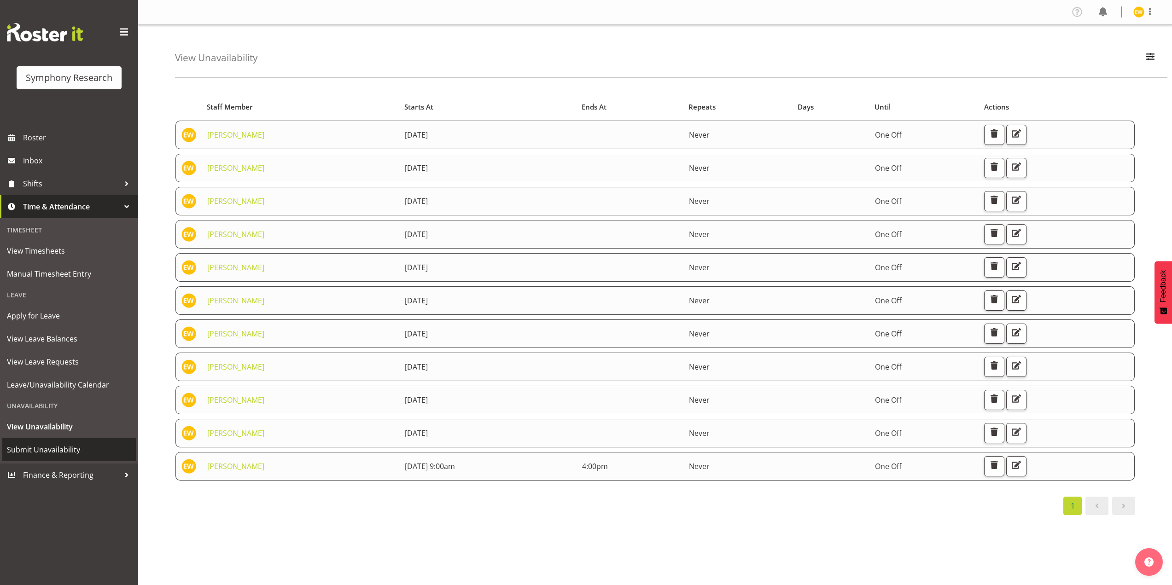
click at [41, 455] on span "Submit Unavailability" at bounding box center [69, 450] width 124 height 14
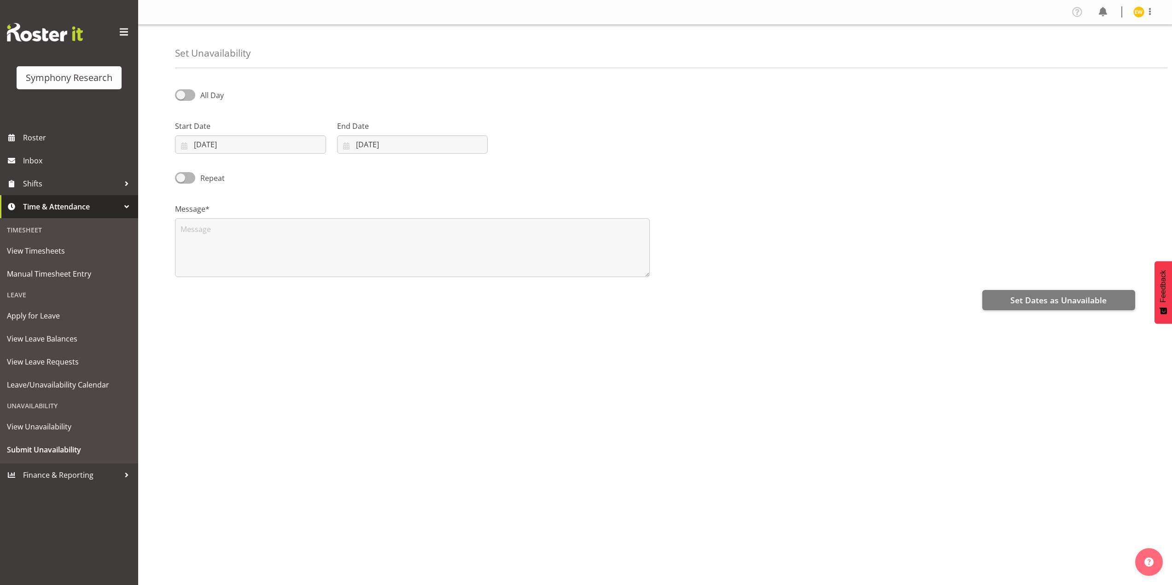
select select "8"
select select "2025"
click at [228, 140] on input "[DATE]" at bounding box center [250, 144] width 151 height 18
click at [234, 272] on span "23" at bounding box center [231, 271] width 7 height 9
type input "[DATE]"
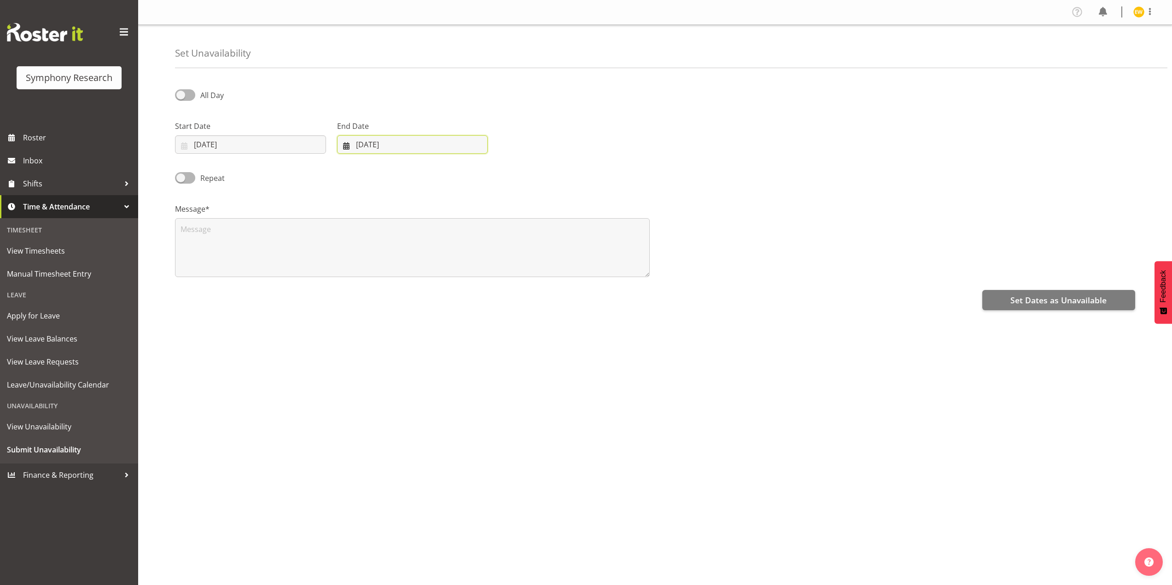
click at [380, 137] on input "[DATE]" at bounding box center [412, 144] width 151 height 18
click at [394, 273] on span "23" at bounding box center [391, 271] width 7 height 9
type input "[DATE]"
click at [191, 226] on textarea at bounding box center [412, 247] width 475 height 59
type textarea "a"
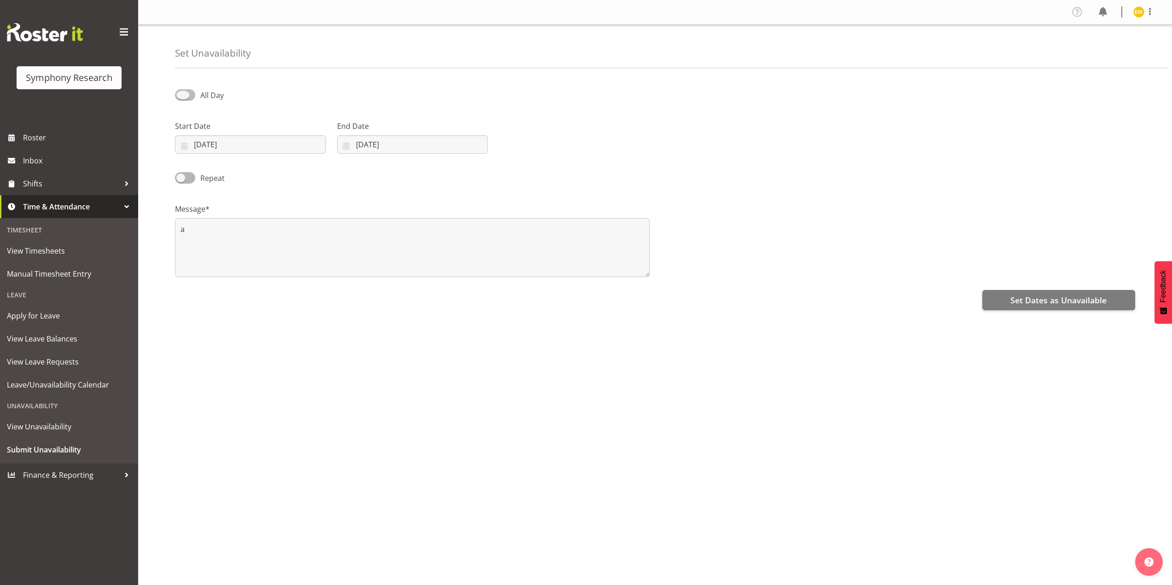
click at [185, 97] on span at bounding box center [185, 95] width 20 height 12
click at [181, 97] on input "All Day" at bounding box center [178, 95] width 6 height 6
checkbox input "true"
select select "8"
select select "42"
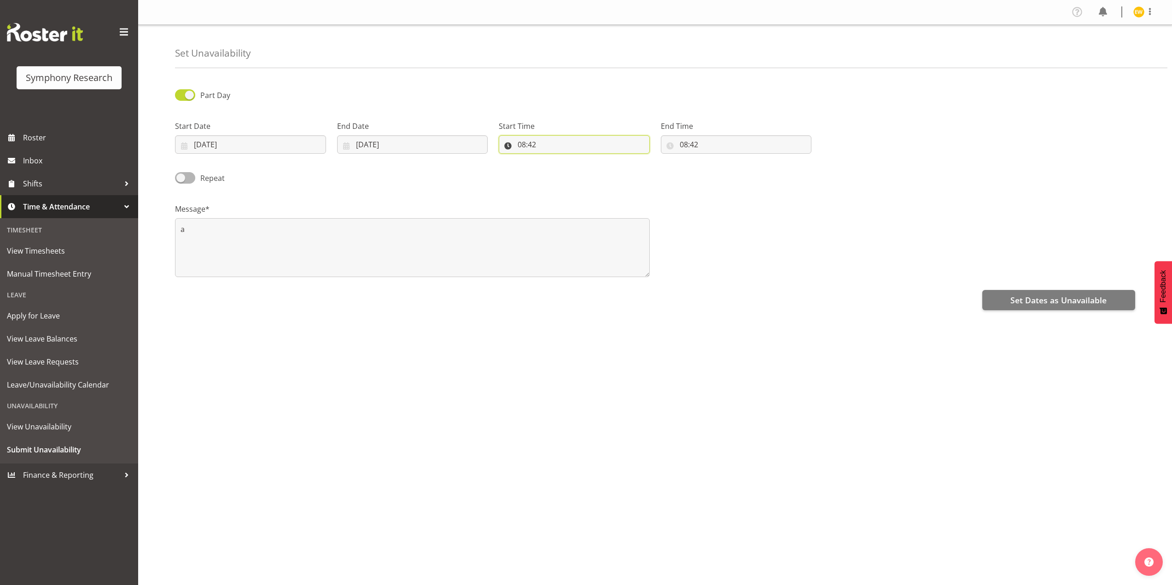
click at [523, 144] on input "08:42" at bounding box center [574, 144] width 151 height 18
click at [565, 169] on select "00 01 02 03 04 05 06 07 08 09 10 11 12 13 14 15 16 17 18 19 20 21 22 23" at bounding box center [561, 168] width 21 height 18
select select "9"
type input "09:42"
click at [583, 169] on select "00 01 02 03 04 05 06 07 08 09 10 11 12 13 14 15 16 17 18 19 20 21 22 23 24 25 2…" at bounding box center [585, 168] width 21 height 18
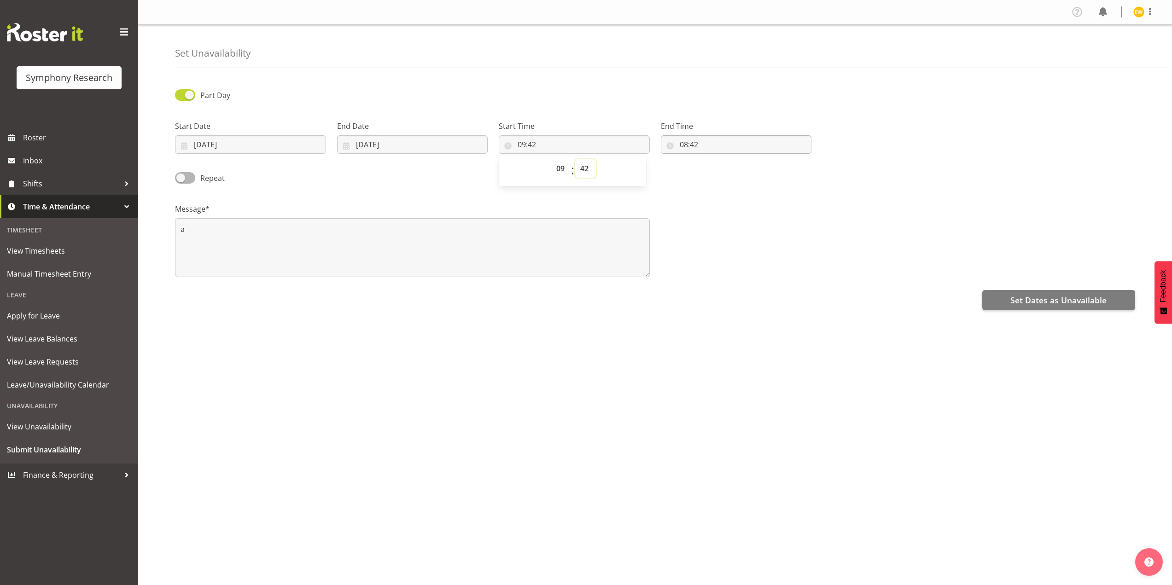
select select "0"
type input "09:00"
click at [681, 146] on input "08:42" at bounding box center [736, 144] width 151 height 18
click at [722, 167] on select "00 01 02 03 04 05 06 07 08 09 10 11 12 13 14 15 16 17 18 19 20 21 22 23" at bounding box center [723, 168] width 21 height 18
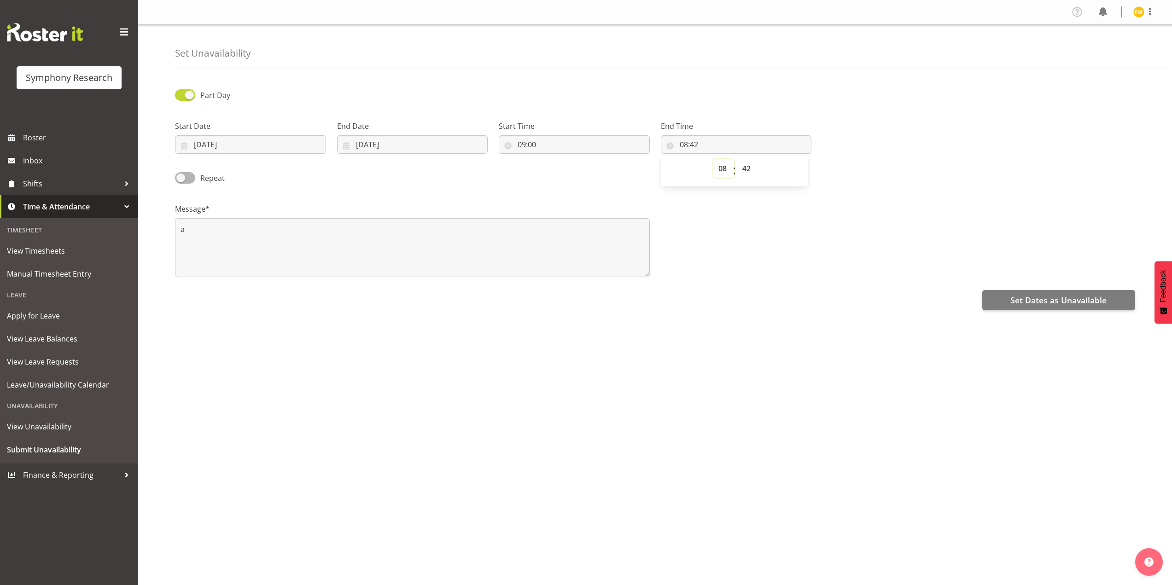
select select "10"
type input "10:42"
select select "16"
type input "16:42"
click at [752, 169] on select "00 01 02 03 04 05 06 07 08 09 10 11 12 13 14 15 16 17 18 19 20 21 22 23 24 25 2…" at bounding box center [747, 168] width 21 height 18
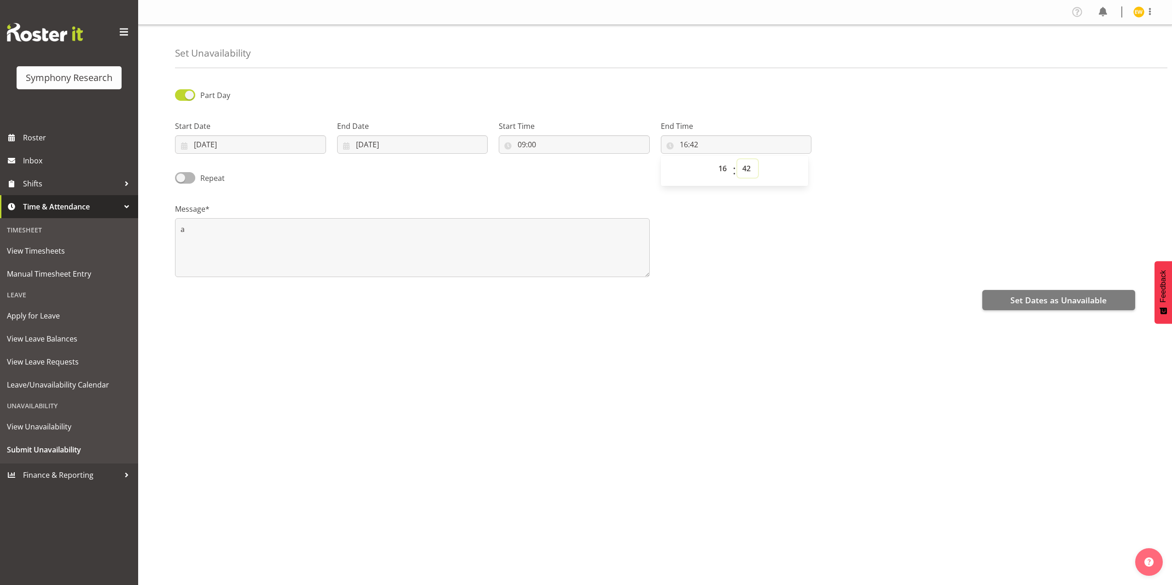
select select "0"
type input "16:00"
click at [927, 198] on div "Message* a" at bounding box center [654, 237] width 971 height 92
click at [1045, 296] on span "Set Dates as Unavailable" at bounding box center [1058, 300] width 96 height 12
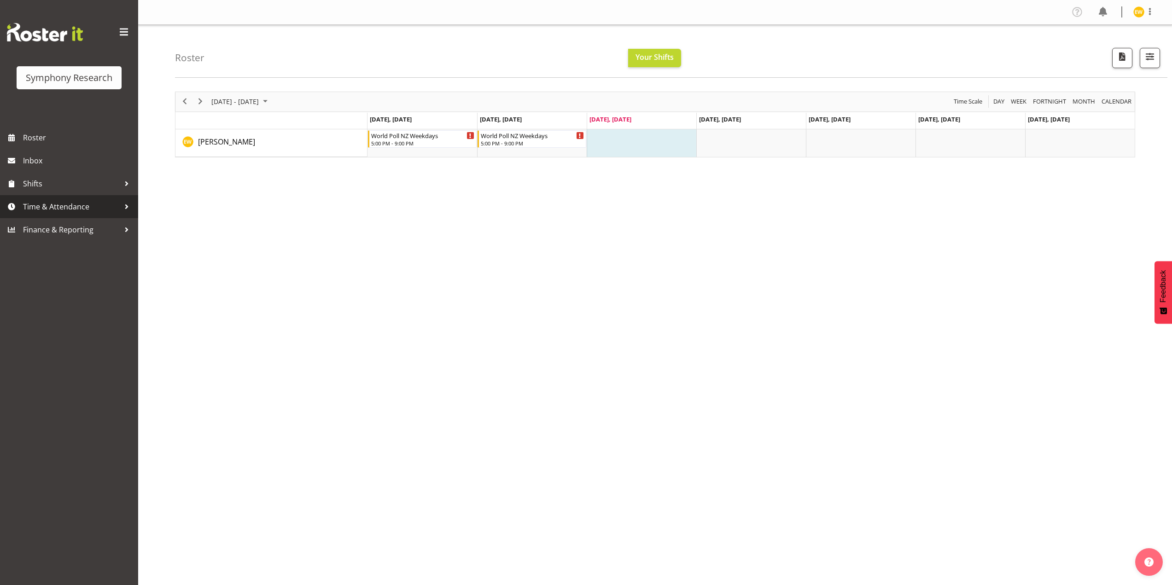
click at [53, 207] on span "Time & Attendance" at bounding box center [71, 207] width 97 height 14
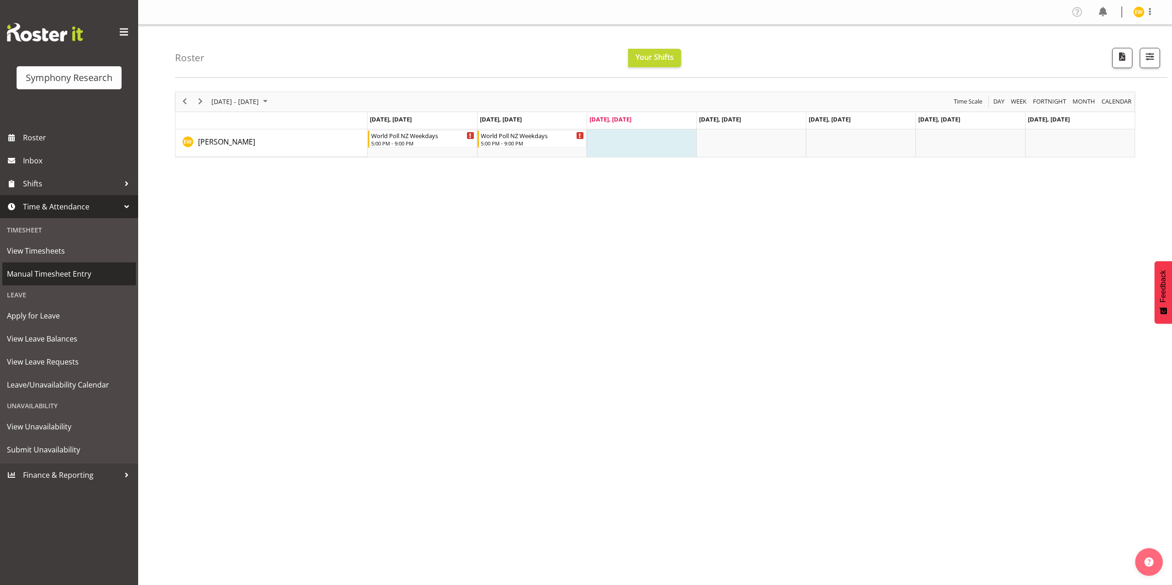
click at [30, 271] on span "Manual Timesheet Entry" at bounding box center [69, 274] width 124 height 14
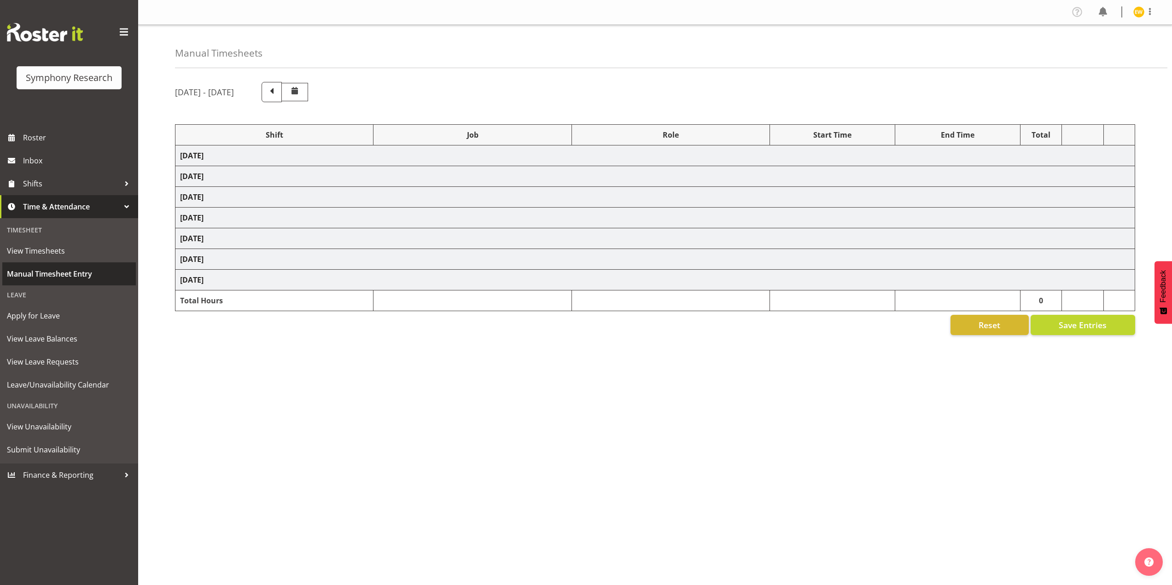
select select "41604"
select select "10527"
select select "47"
select select "41604"
select select "10527"
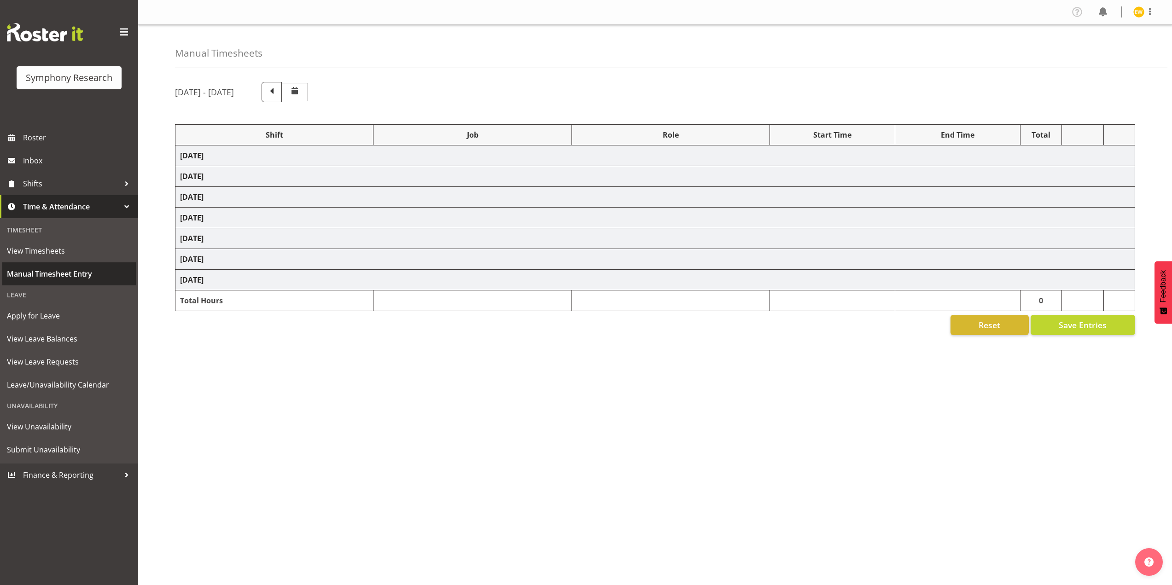
select select "47"
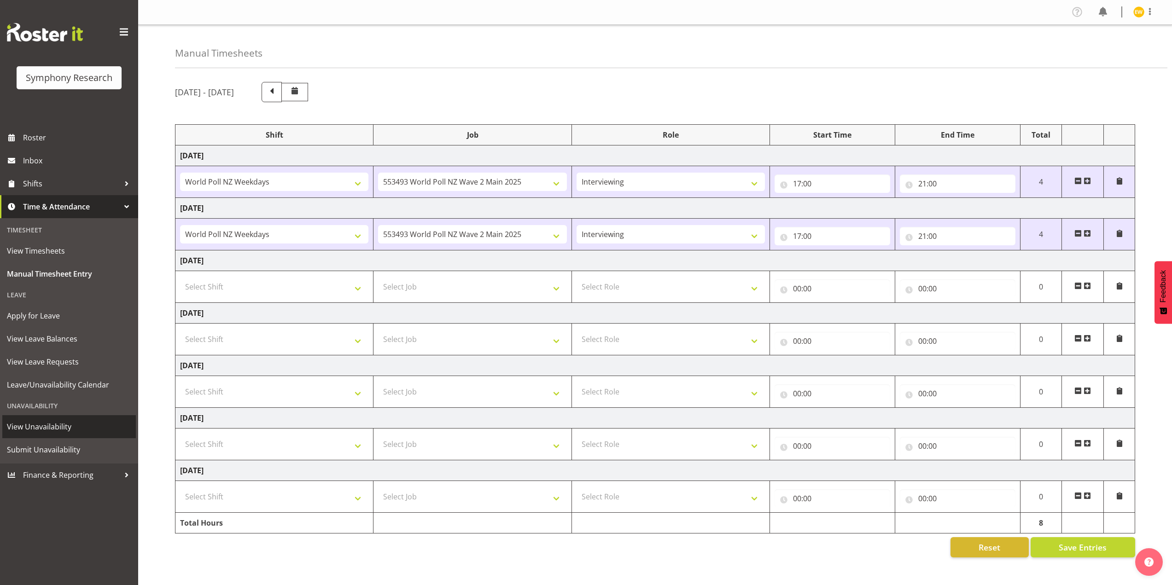
click at [38, 431] on span "View Unavailability" at bounding box center [69, 427] width 124 height 14
